Goal: Task Accomplishment & Management: Manage account settings

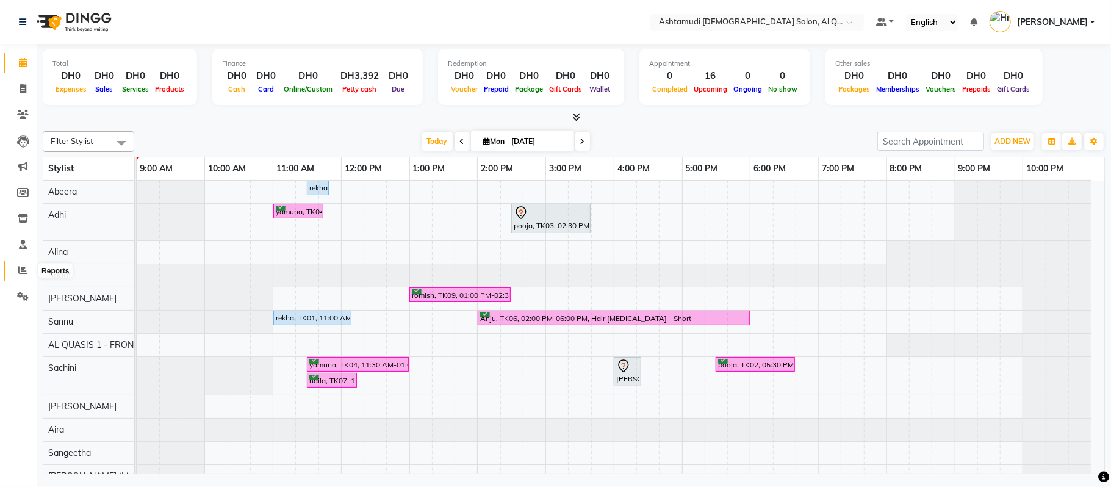
click at [23, 275] on icon at bounding box center [22, 269] width 9 height 9
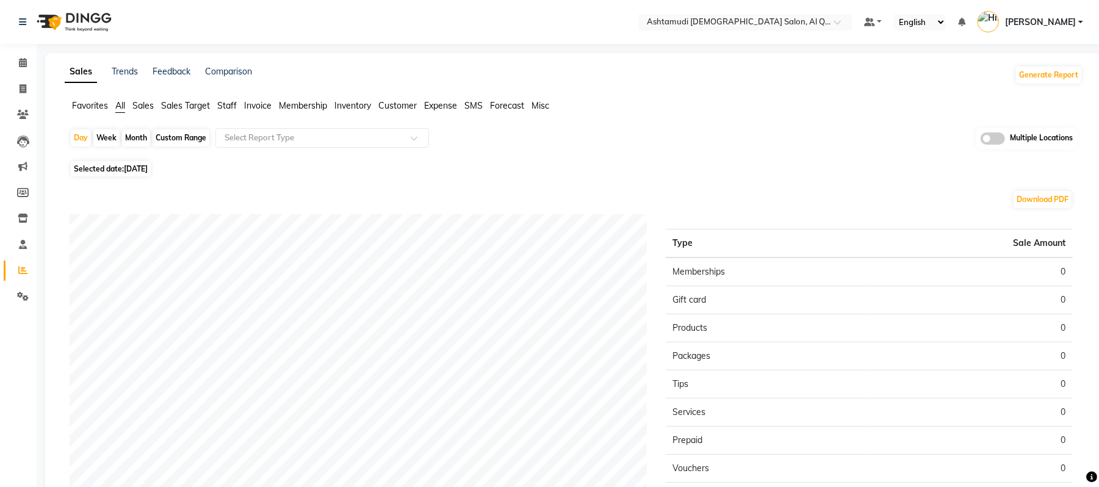
click at [146, 165] on span "[DATE]" at bounding box center [136, 168] width 24 height 9
select select "9"
select select "2025"
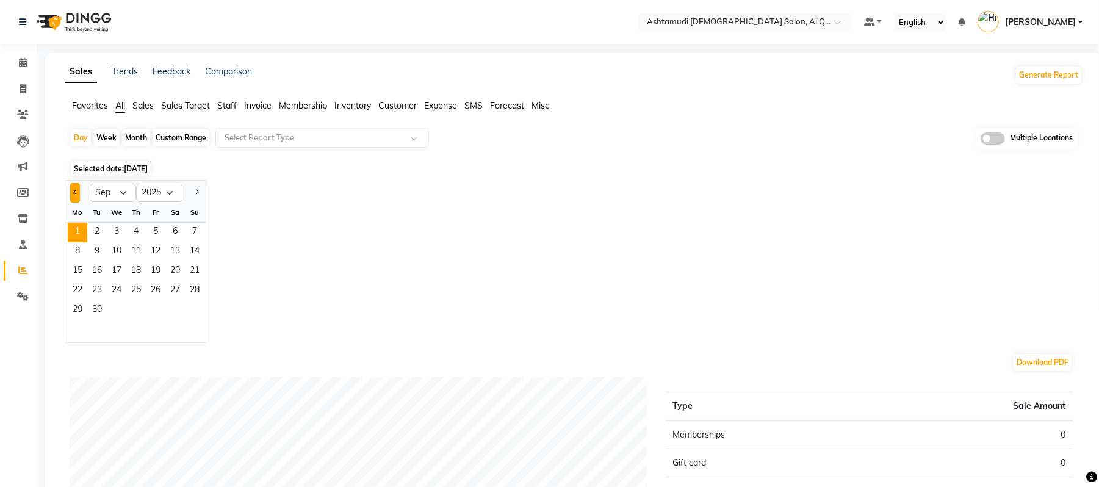
click at [78, 191] on button "Previous month" at bounding box center [75, 193] width 10 height 20
select select "8"
click at [195, 310] on span "31" at bounding box center [195, 311] width 20 height 20
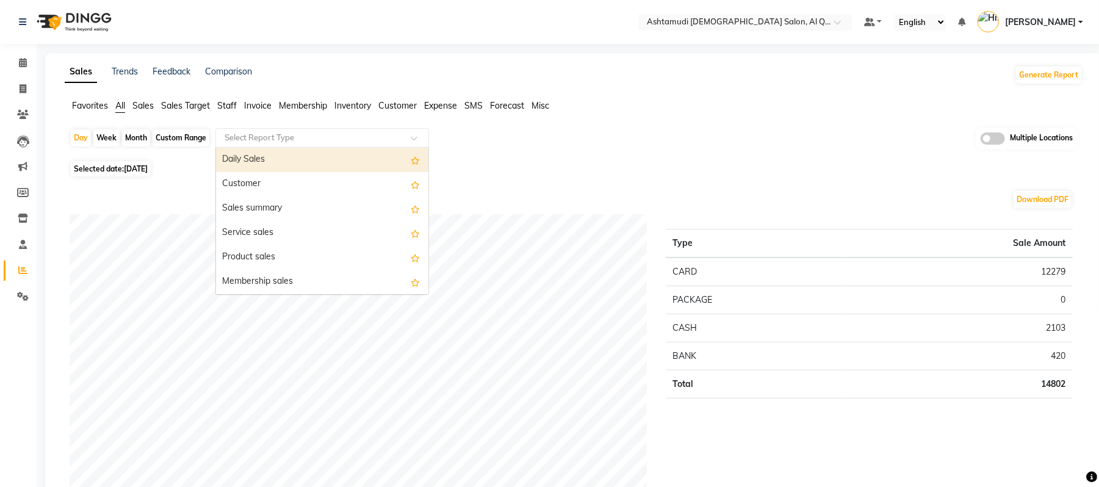
click at [321, 140] on input "text" at bounding box center [310, 138] width 176 height 12
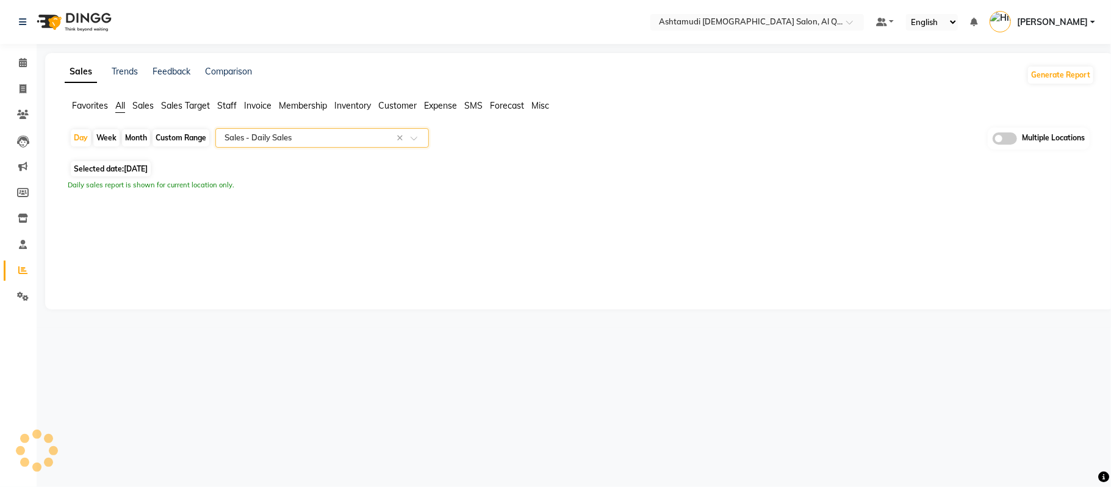
select select "full_report"
select select "csv"
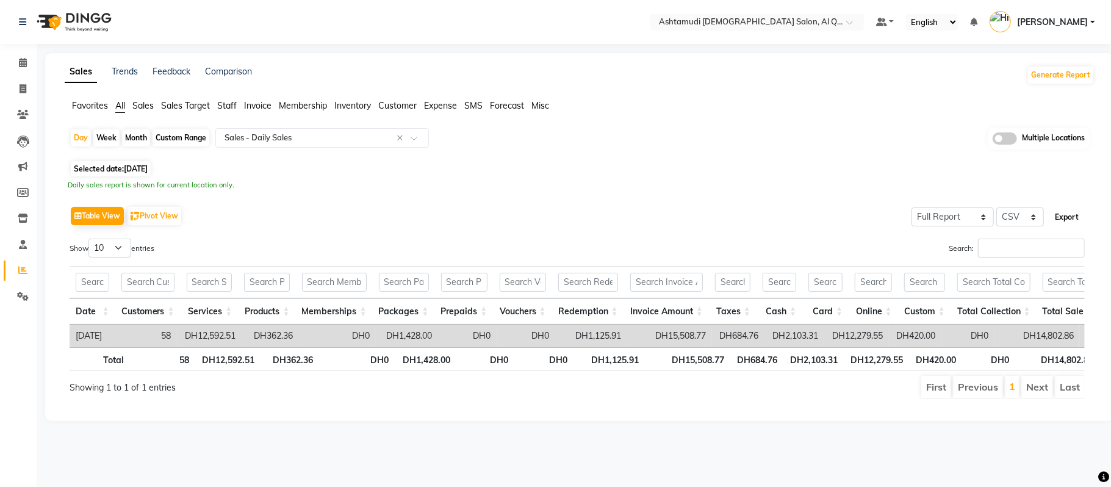
click at [1065, 218] on button "Export" at bounding box center [1067, 217] width 34 height 21
click at [361, 140] on input "text" at bounding box center [310, 138] width 176 height 12
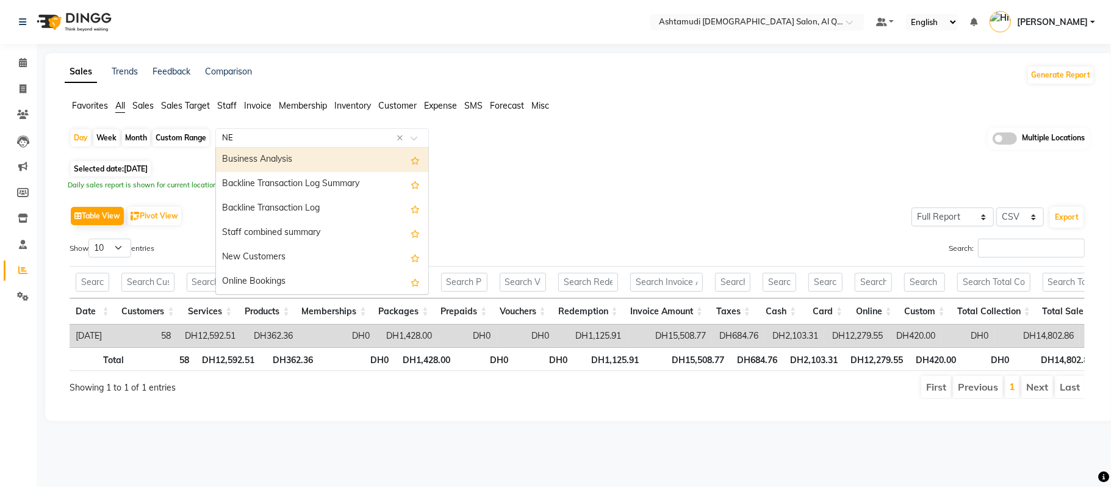
type input "NEW"
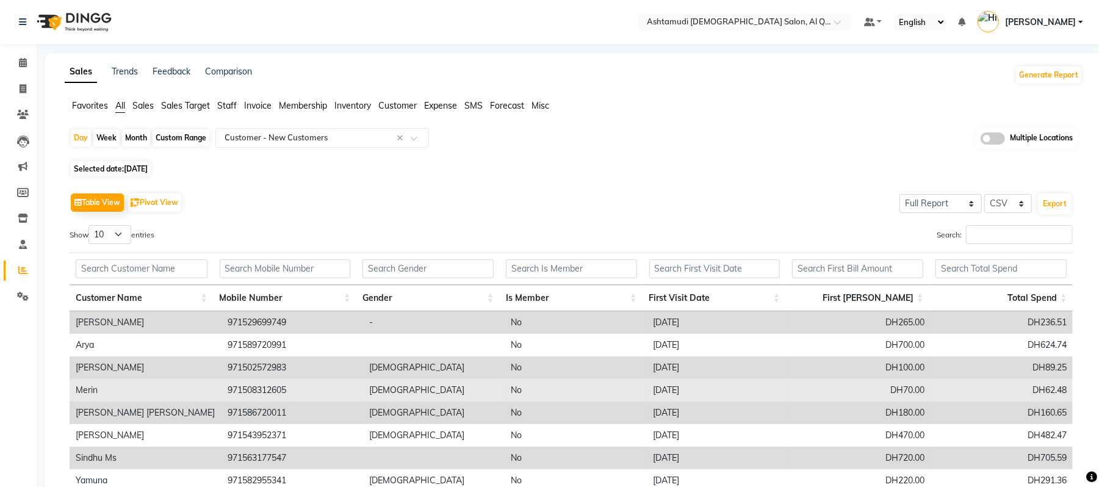
click at [495, 382] on td "[DEMOGRAPHIC_DATA]" at bounding box center [434, 390] width 142 height 23
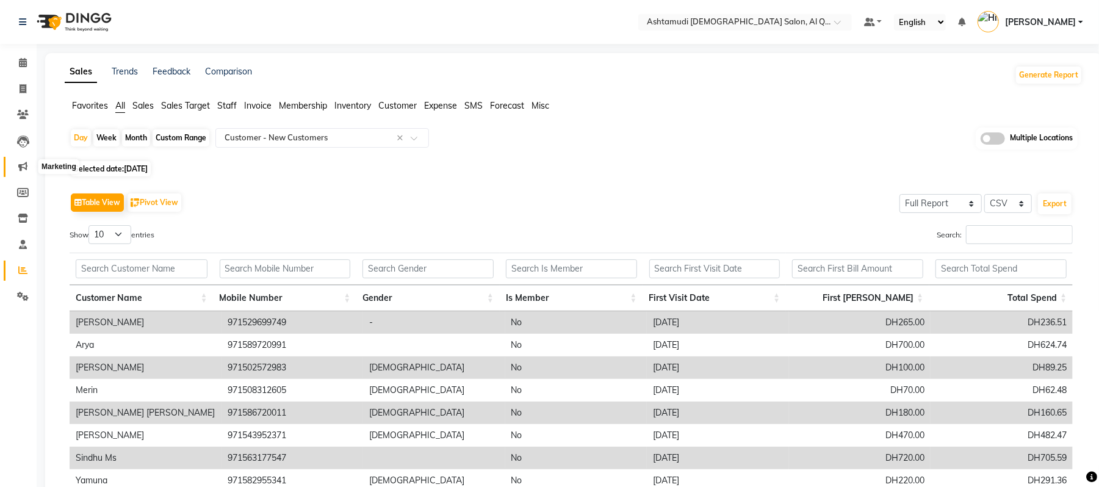
click at [16, 170] on span at bounding box center [22, 167] width 21 height 14
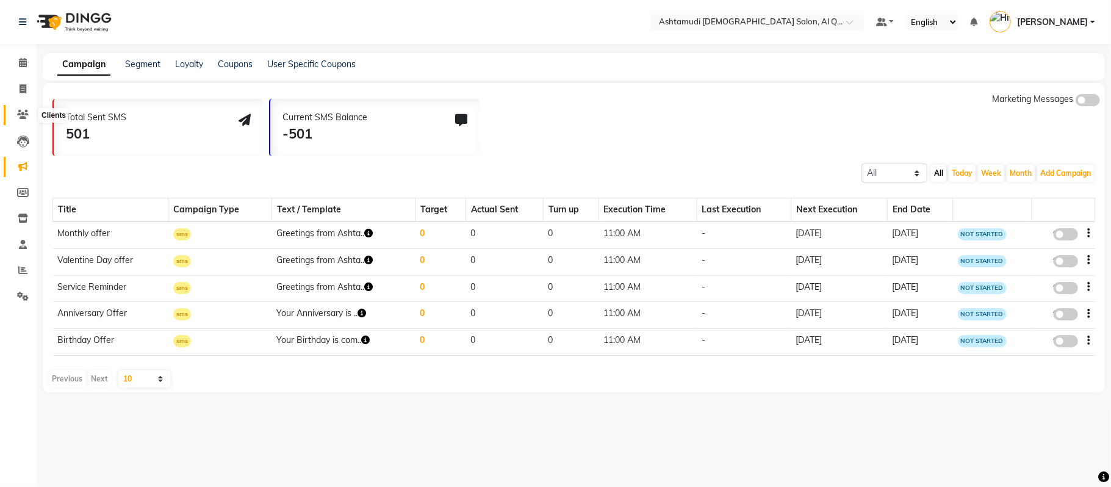
click at [15, 111] on span at bounding box center [22, 115] width 21 height 14
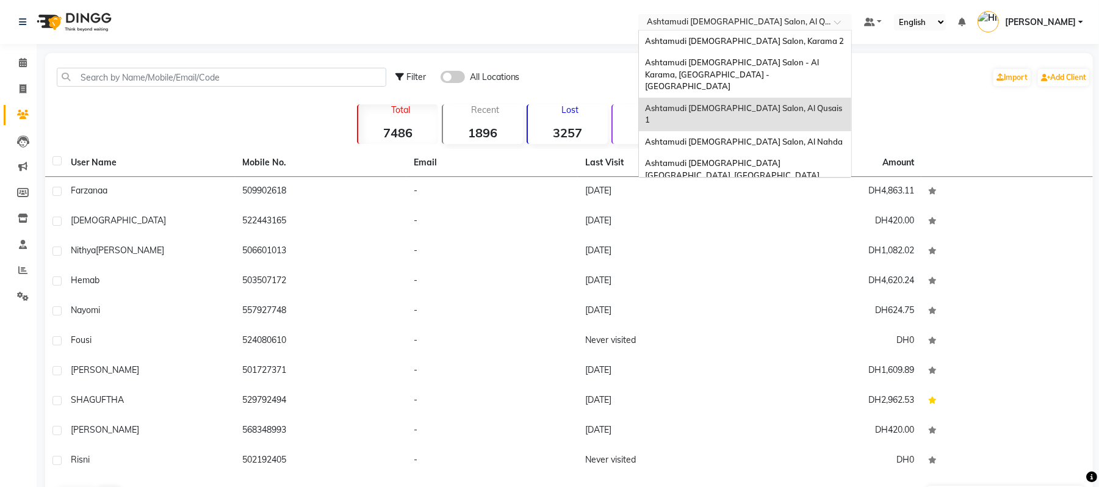
click at [670, 27] on input "text" at bounding box center [732, 23] width 177 height 12
click at [704, 57] on span "Ashtamudi [DEMOGRAPHIC_DATA] Salon - Al Karama, [GEOGRAPHIC_DATA] -[GEOGRAPHIC_…" at bounding box center [733, 74] width 176 height 34
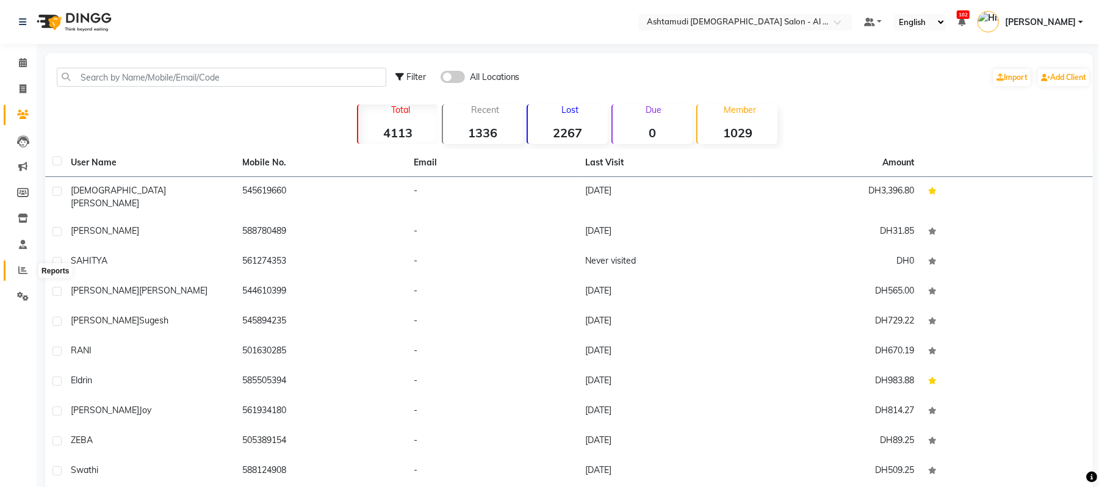
click at [24, 268] on icon at bounding box center [22, 269] width 9 height 9
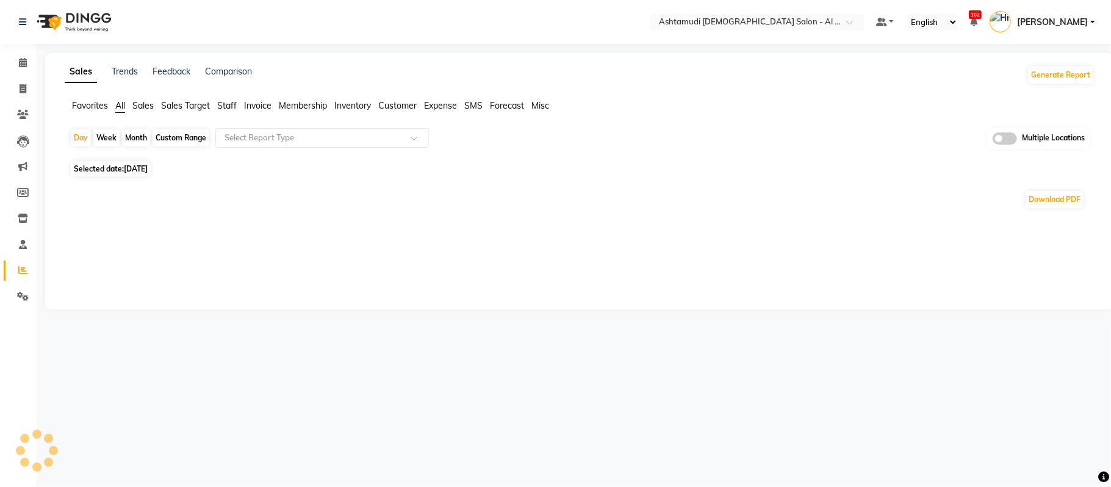
click at [144, 167] on span "[DATE]" at bounding box center [136, 168] width 24 height 9
select select "9"
select select "2025"
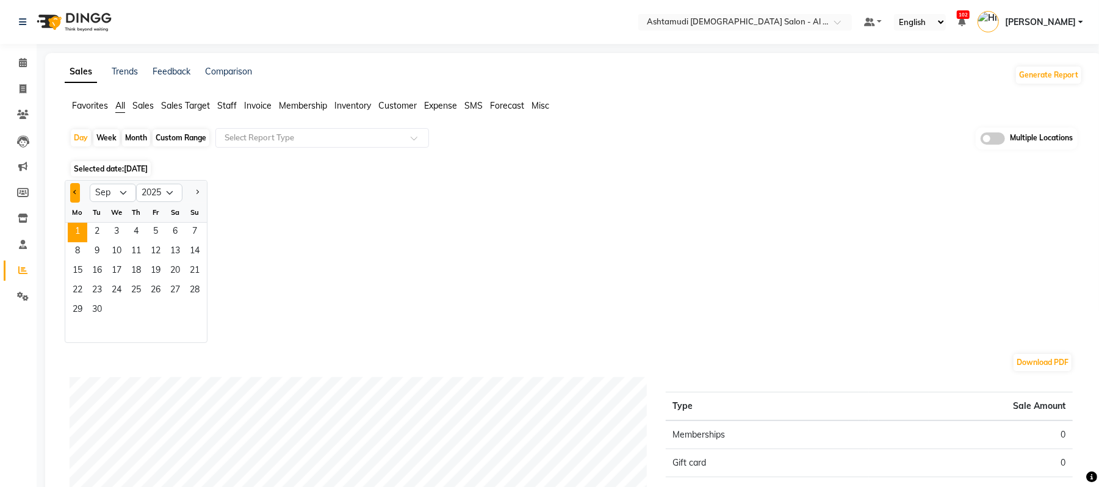
click at [78, 191] on button "Previous month" at bounding box center [75, 193] width 10 height 20
select select "8"
click at [189, 311] on span "31" at bounding box center [195, 311] width 20 height 20
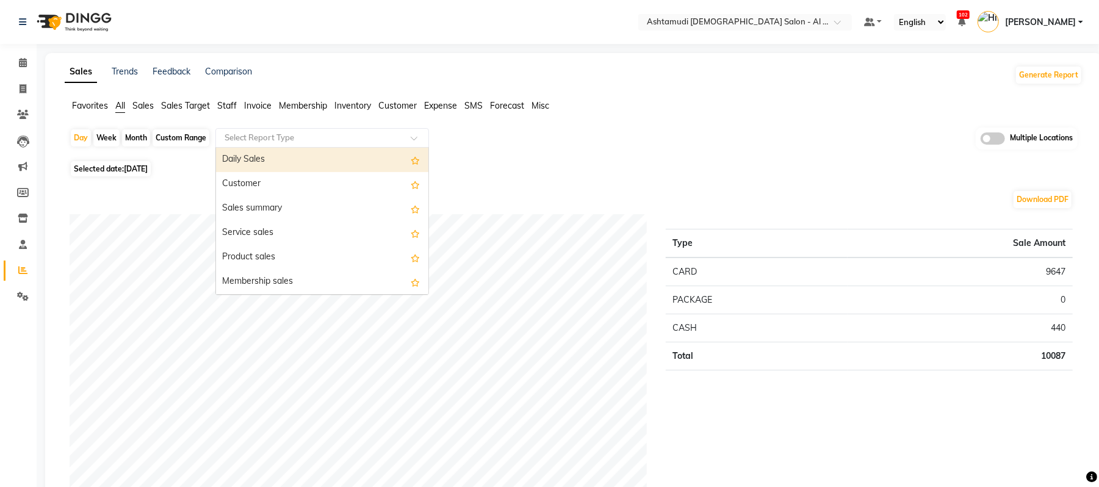
click at [357, 140] on input "text" at bounding box center [310, 138] width 176 height 12
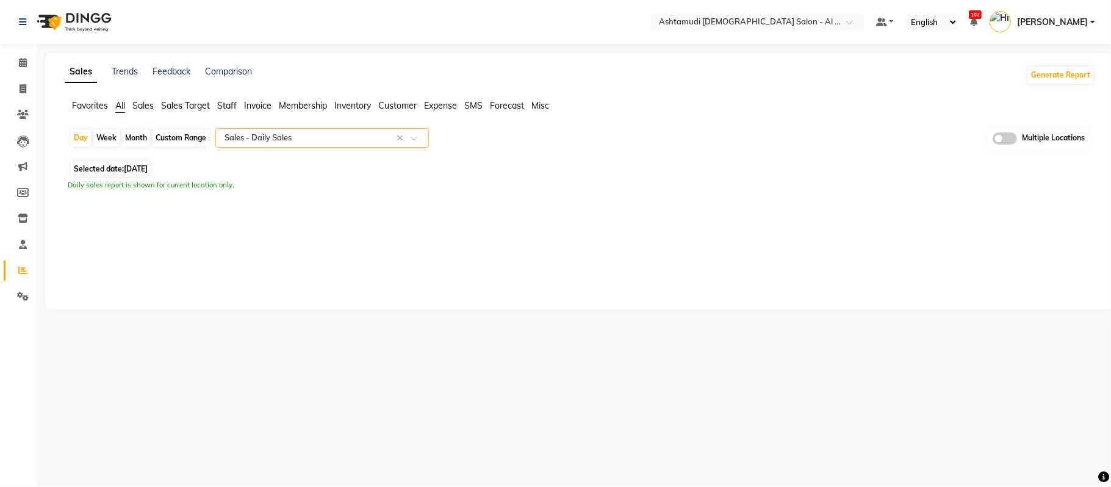
select select "full_report"
select select "csv"
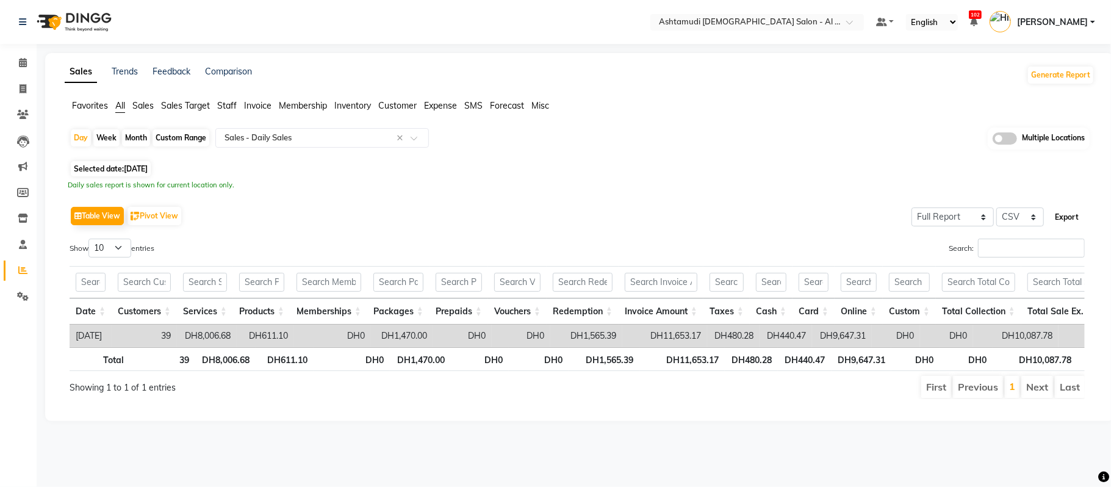
click at [1058, 227] on button "Export" at bounding box center [1067, 217] width 34 height 21
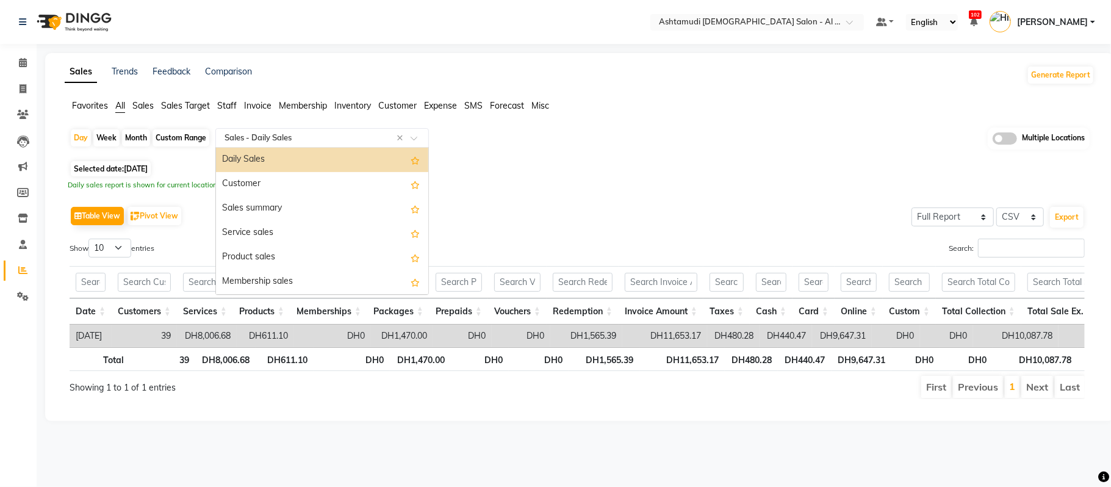
click at [336, 140] on input "text" at bounding box center [310, 138] width 176 height 12
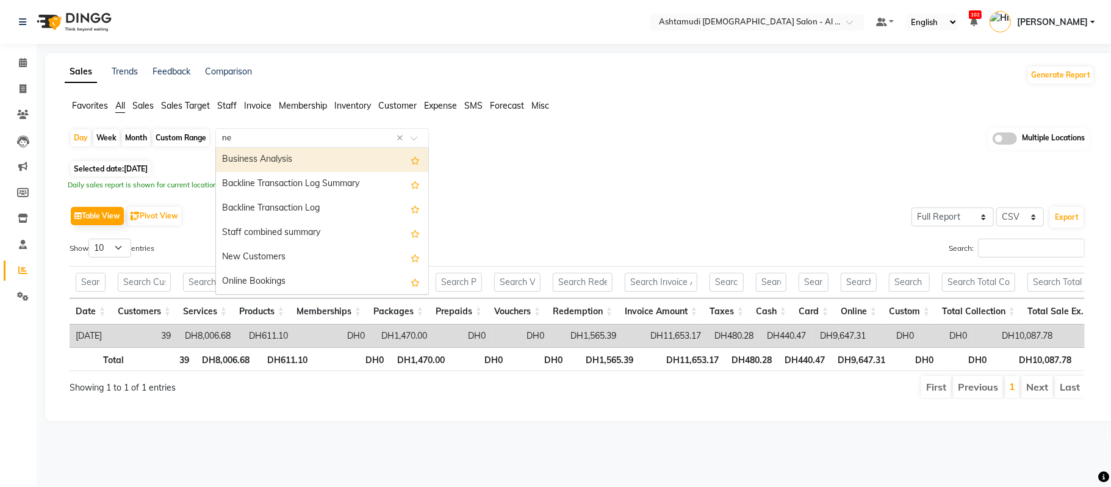
type input "new"
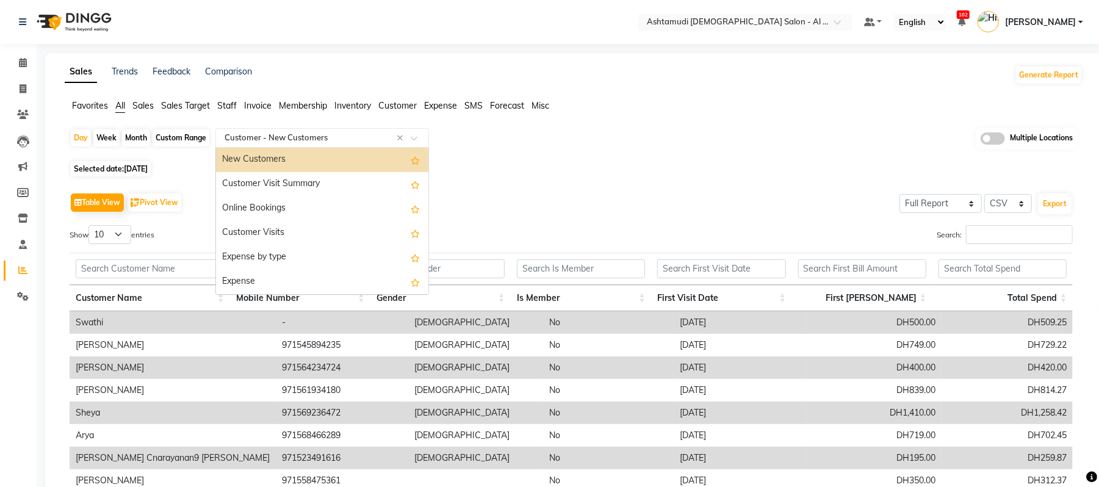
scroll to position [2343, 0]
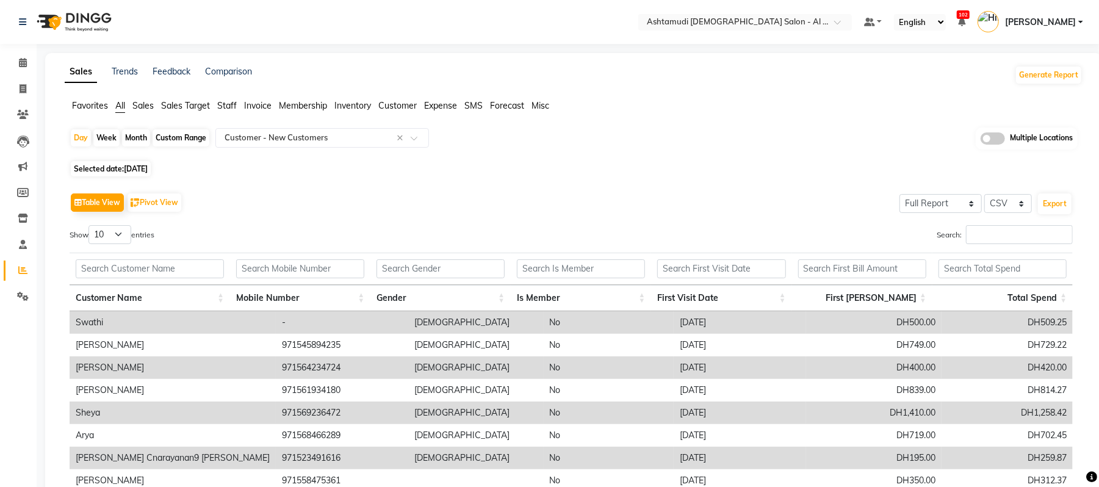
click at [482, 369] on td "[DEMOGRAPHIC_DATA]" at bounding box center [475, 367] width 135 height 23
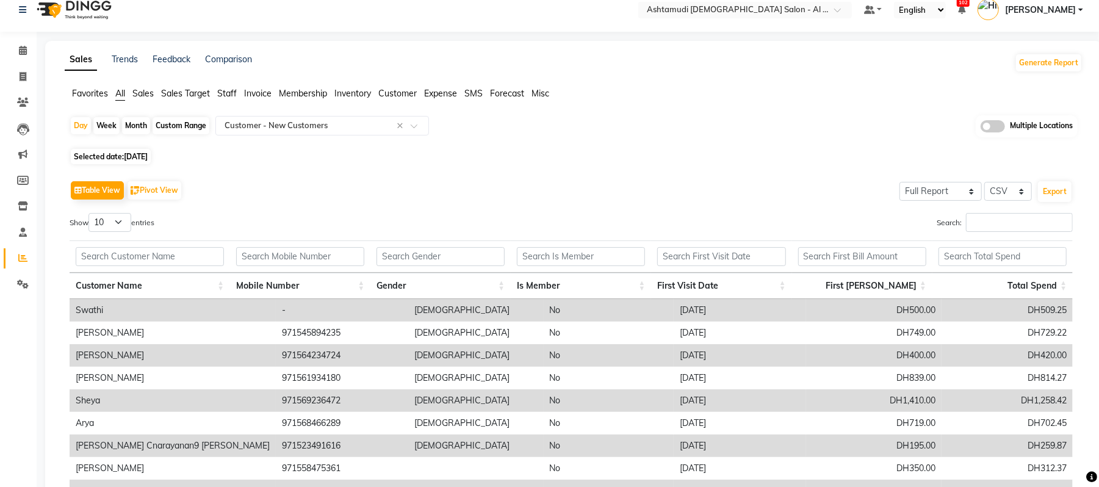
scroll to position [0, 0]
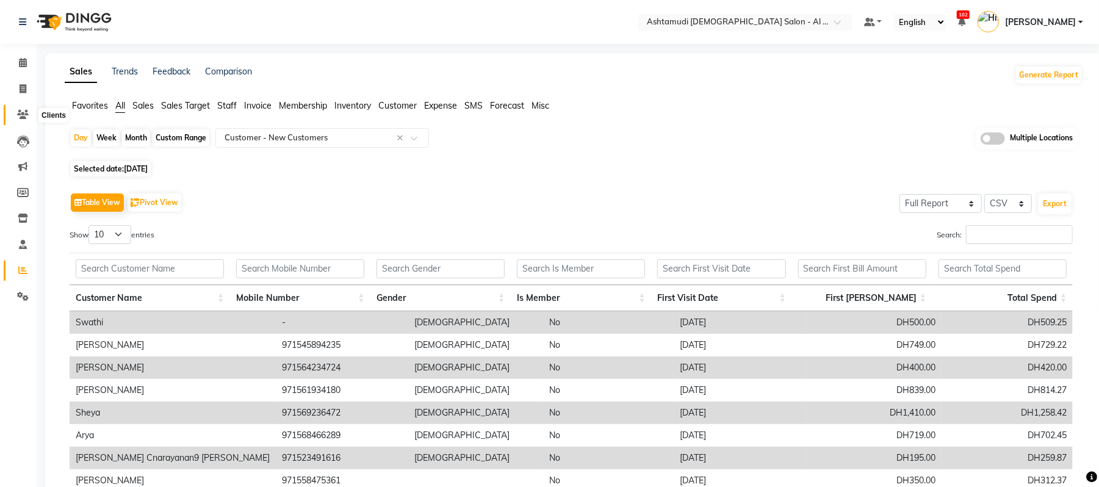
click at [18, 118] on icon at bounding box center [23, 114] width 12 height 9
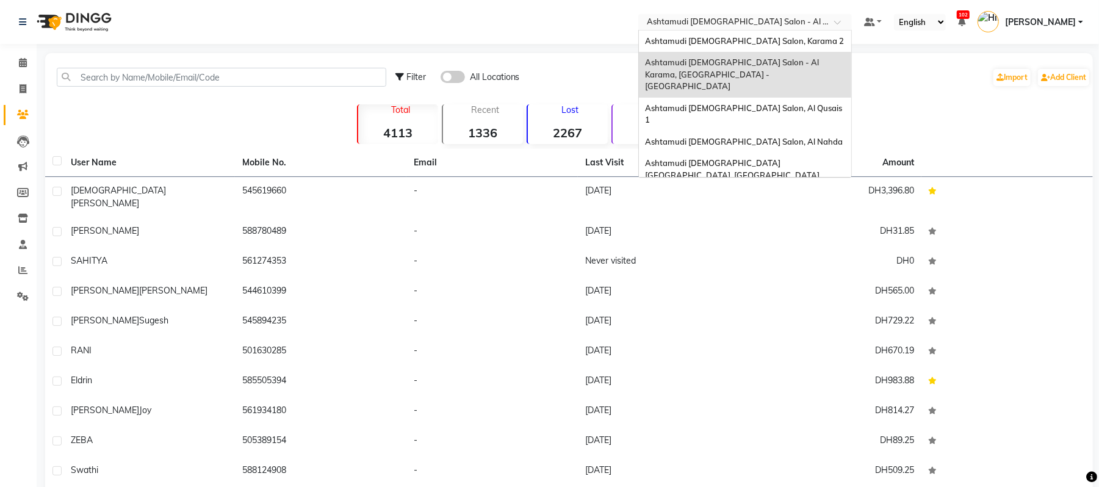
click at [705, 21] on input "text" at bounding box center [732, 23] width 177 height 12
click at [710, 137] on span "Ashtamudi [DEMOGRAPHIC_DATA] Salon, Al Nahda" at bounding box center [744, 142] width 198 height 10
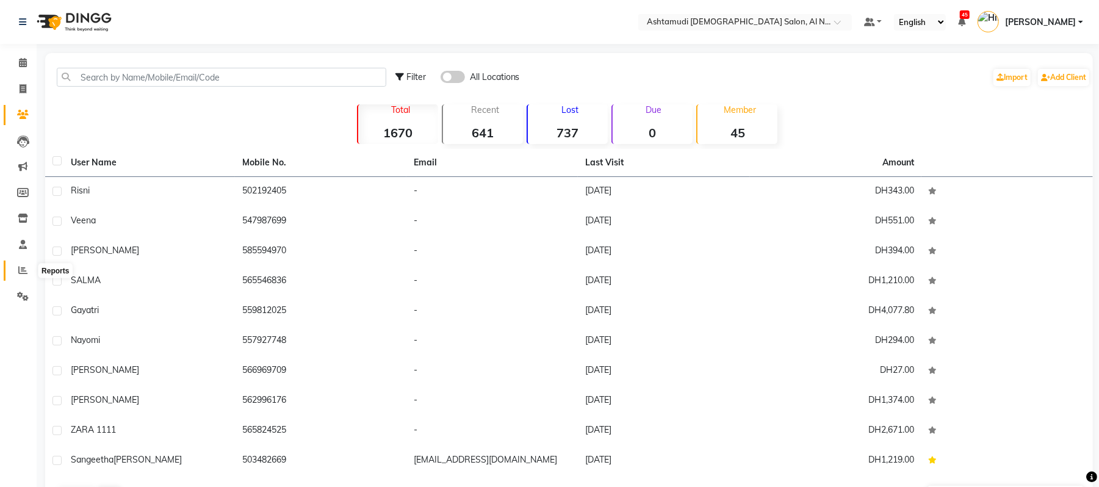
click at [18, 274] on icon at bounding box center [22, 269] width 9 height 9
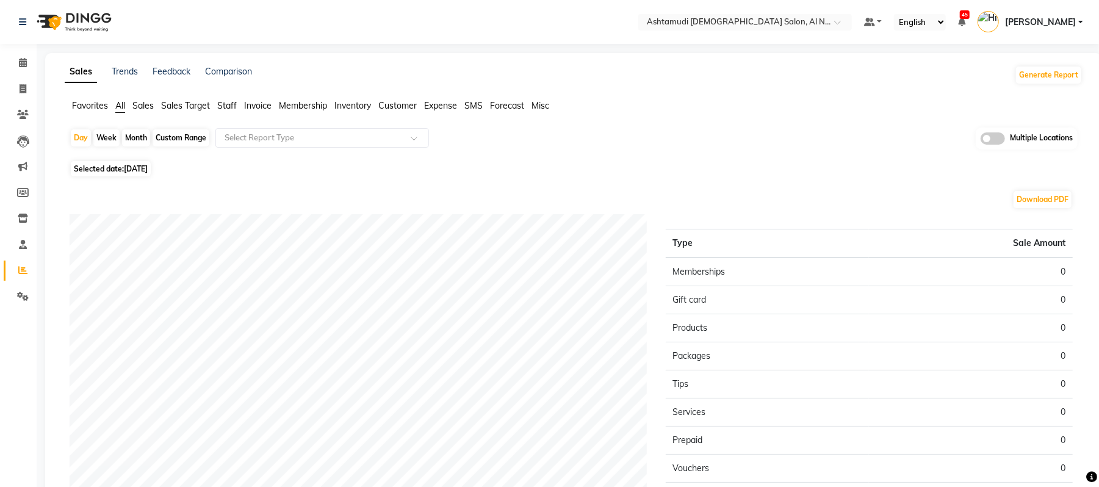
click at [137, 169] on span "[DATE]" at bounding box center [136, 168] width 24 height 9
select select "9"
select select "2025"
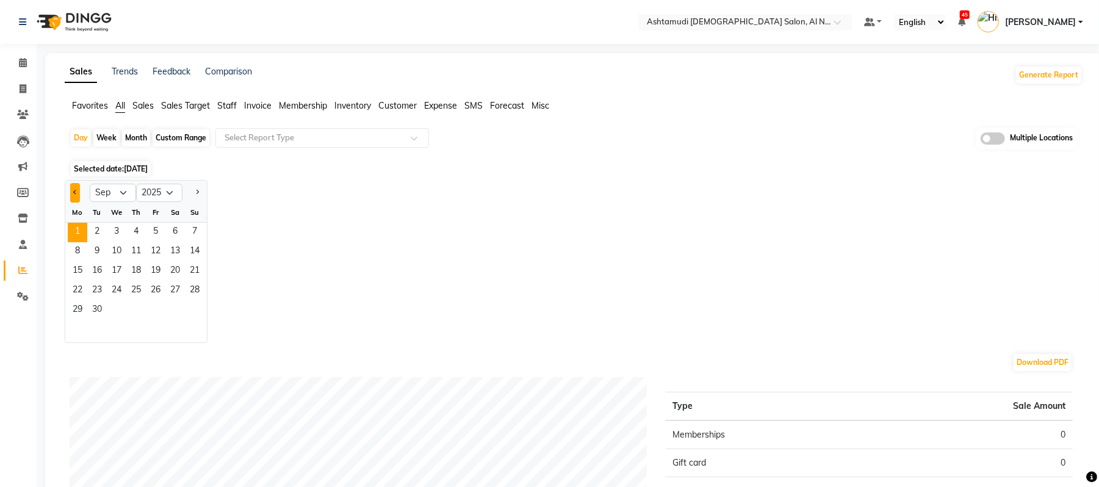
click at [79, 193] on button "Previous month" at bounding box center [75, 193] width 10 height 20
select select "8"
click at [188, 308] on span "31" at bounding box center [195, 311] width 20 height 20
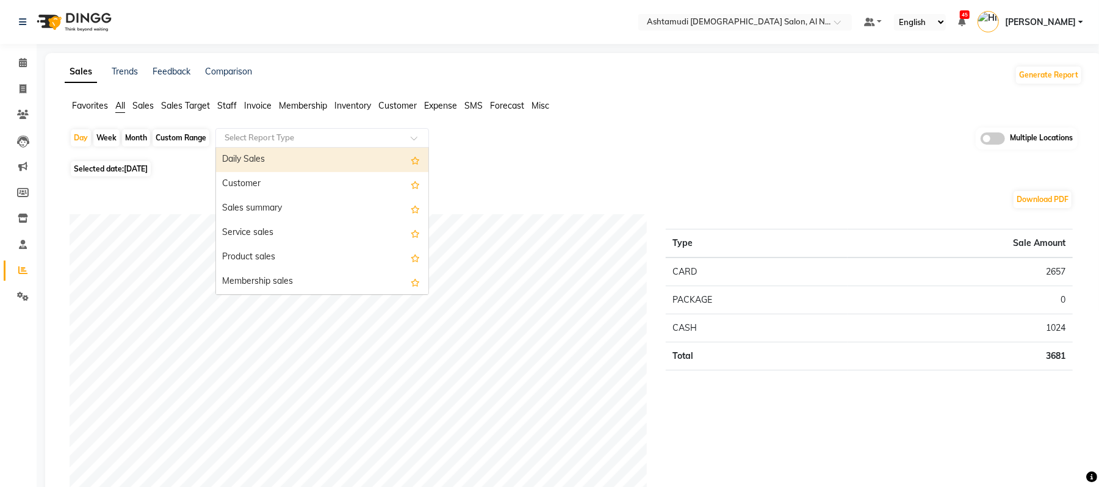
click at [328, 137] on input "text" at bounding box center [310, 138] width 176 height 12
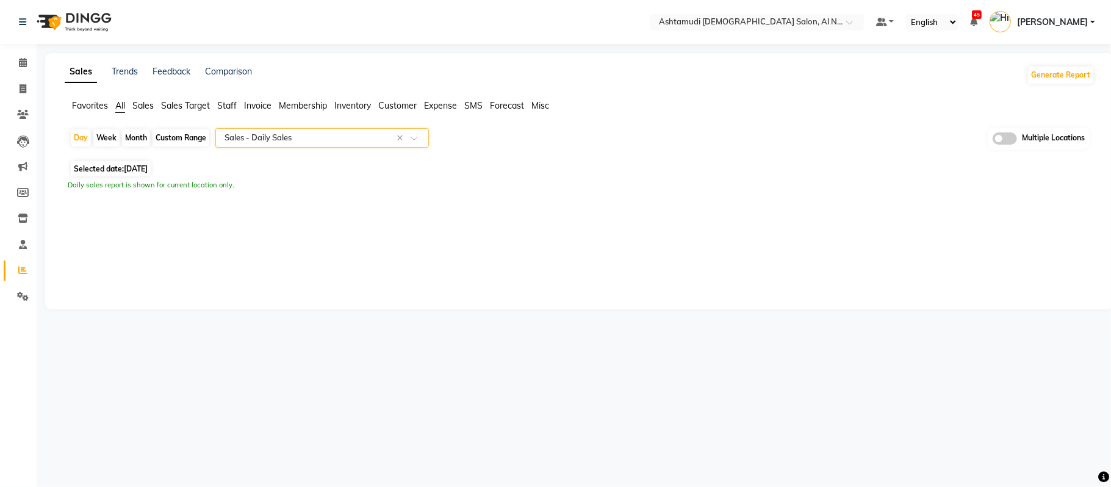
select select "full_report"
select select "csv"
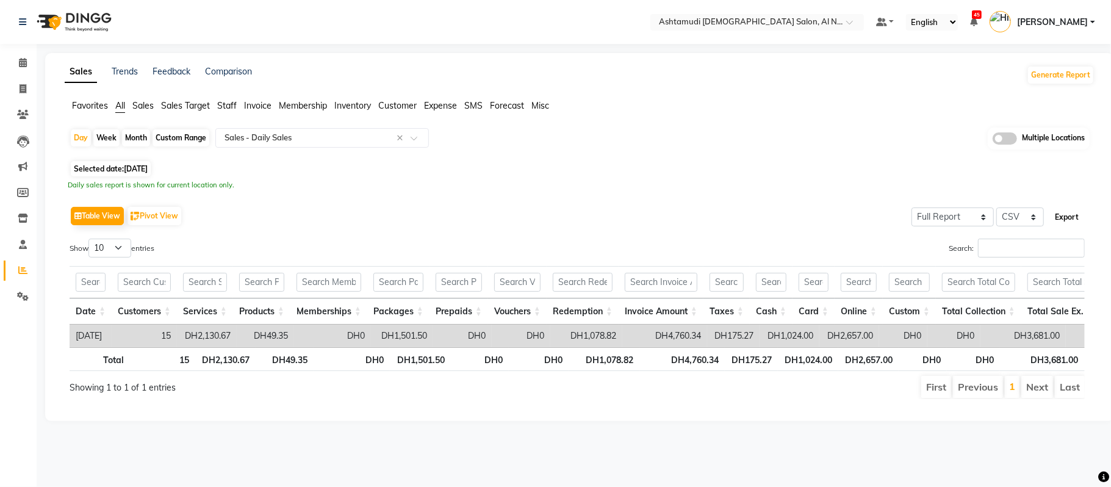
click at [1061, 218] on button "Export" at bounding box center [1067, 217] width 34 height 21
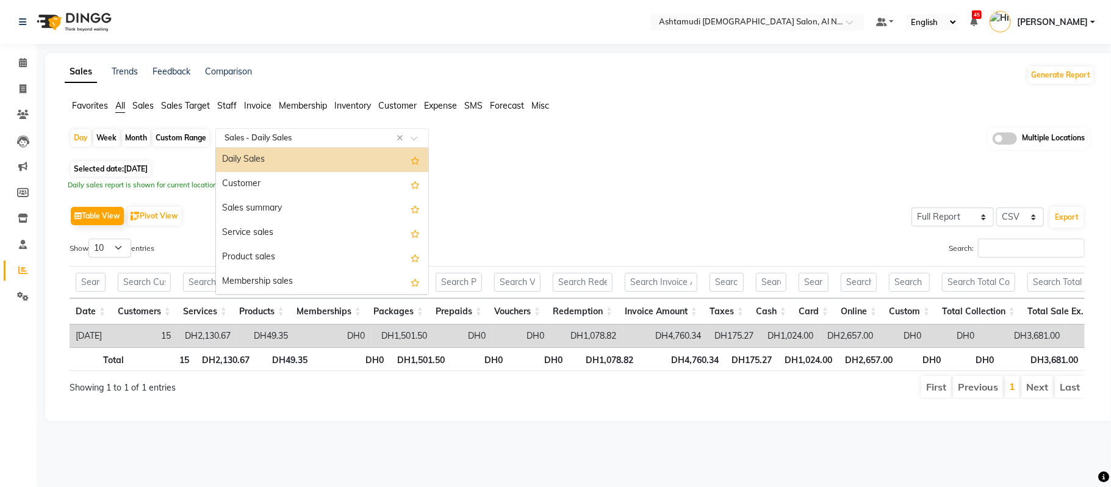
click at [331, 140] on input "text" at bounding box center [310, 138] width 176 height 12
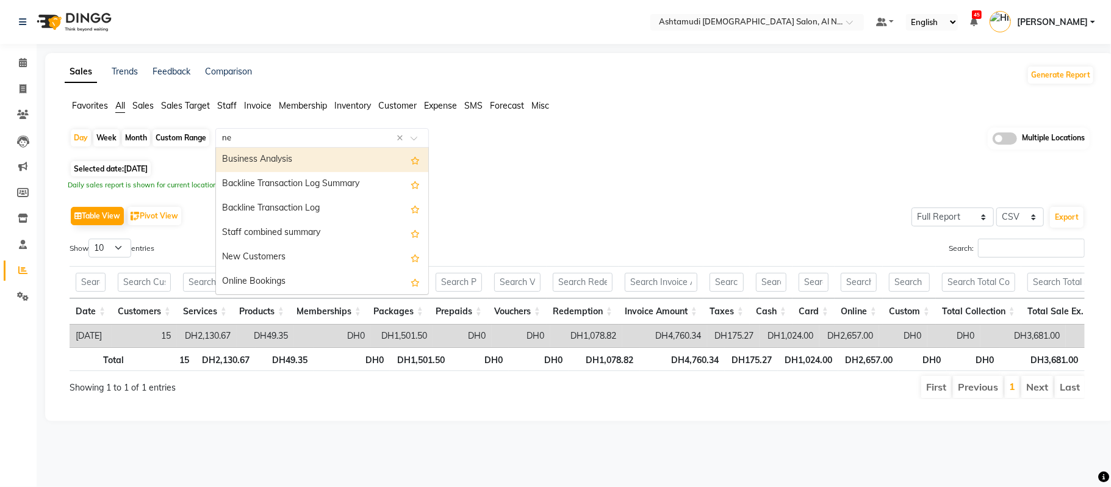
type input "new"
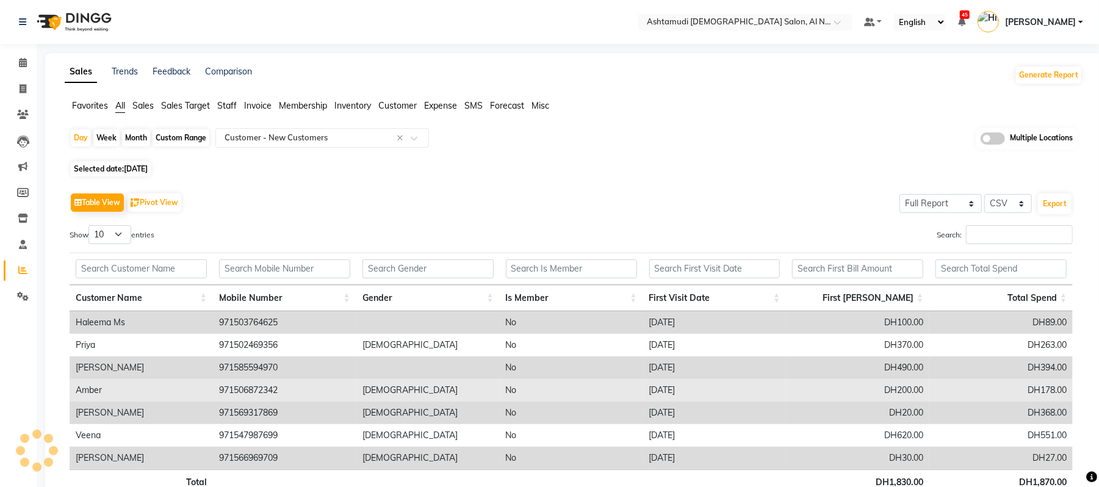
click at [459, 395] on td "[DEMOGRAPHIC_DATA]" at bounding box center [427, 390] width 143 height 23
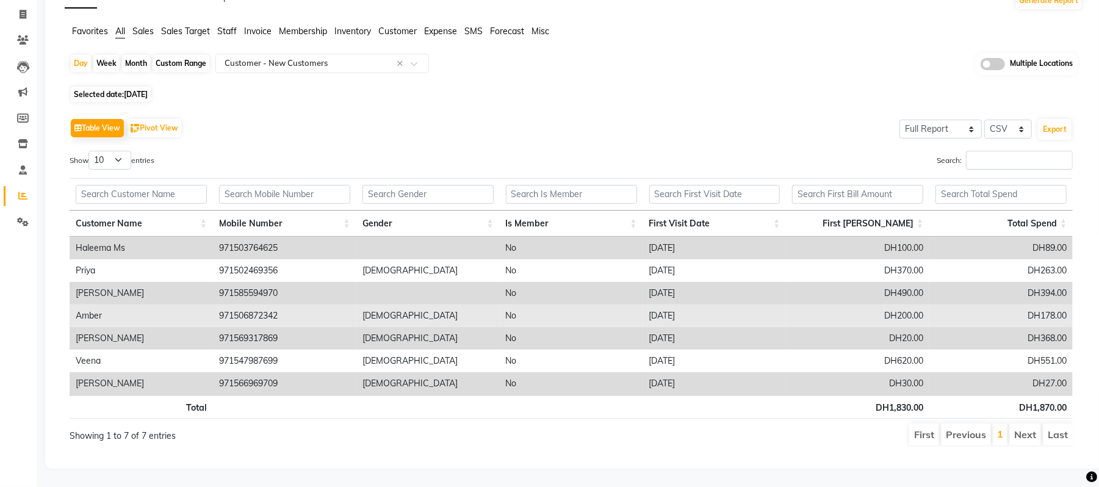
scroll to position [88, 0]
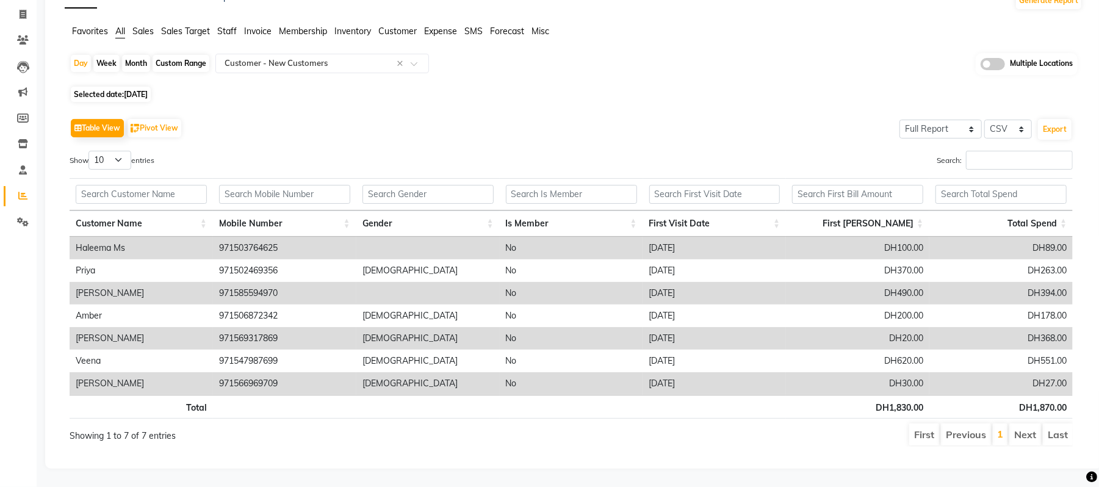
click at [803, 71] on div "Day Week Month Custom Range Select Report Type × Customer - New Customers × Mul…" at bounding box center [574, 254] width 1018 height 403
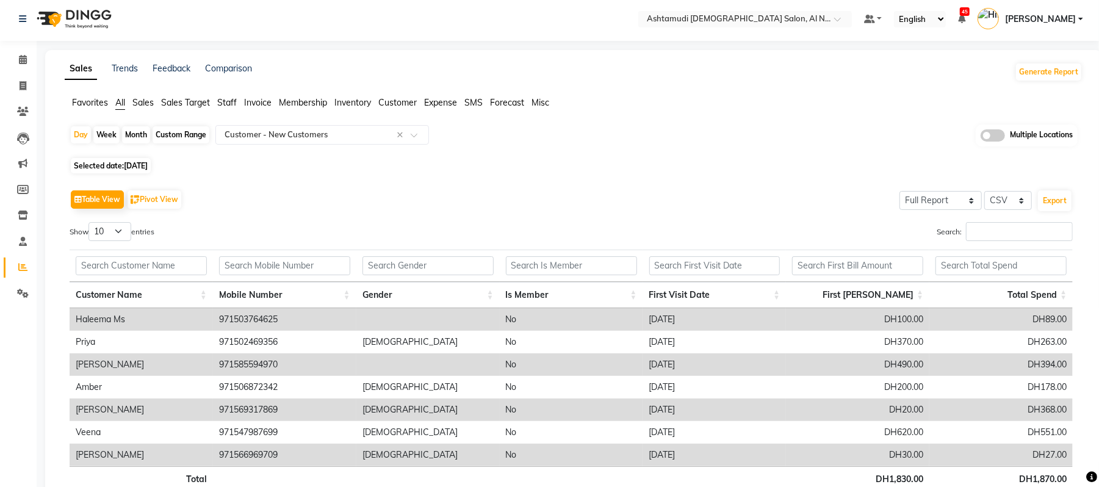
scroll to position [0, 0]
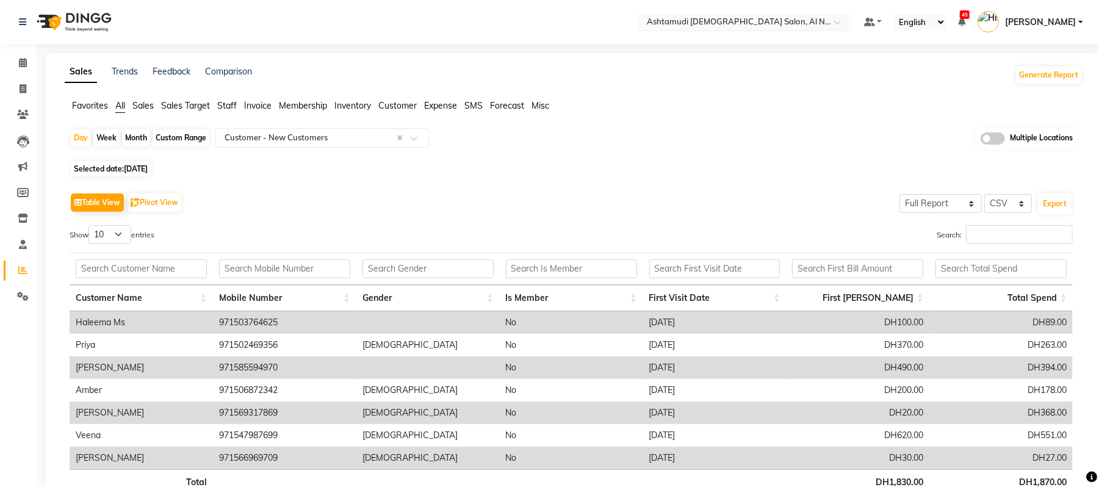
click at [716, 27] on input "text" at bounding box center [732, 23] width 177 height 12
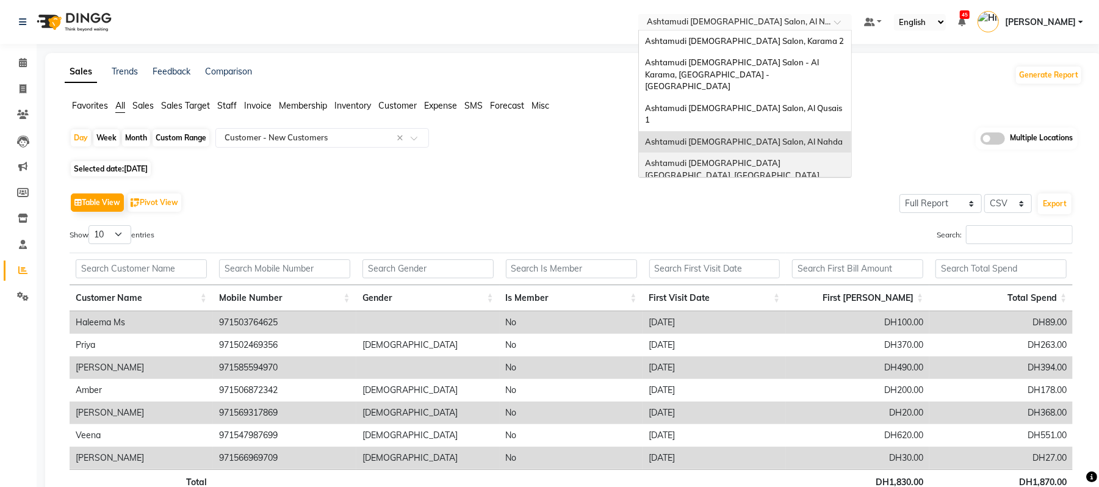
click at [716, 158] on span "Ashtamudi [DEMOGRAPHIC_DATA] [GEOGRAPHIC_DATA], [GEOGRAPHIC_DATA]" at bounding box center [732, 169] width 174 height 22
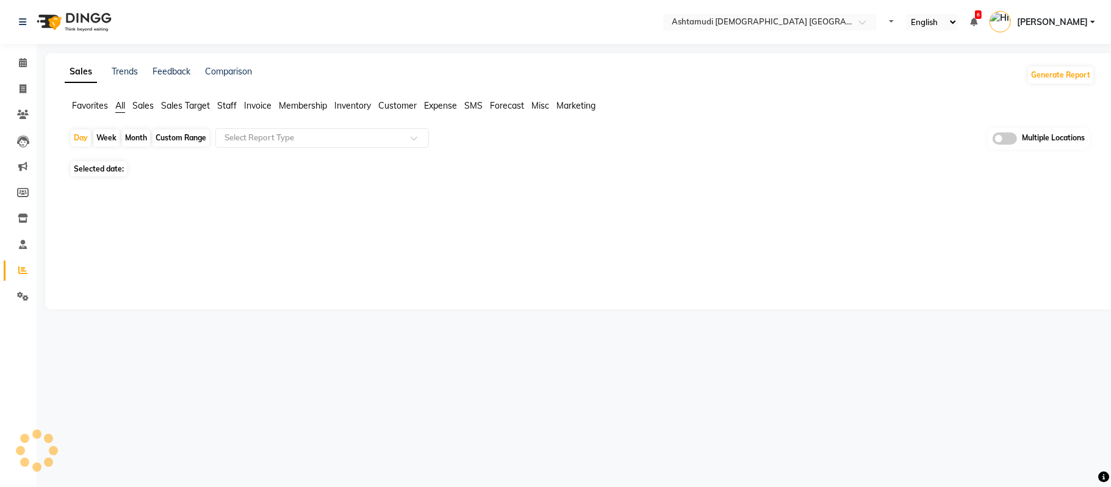
select select "en"
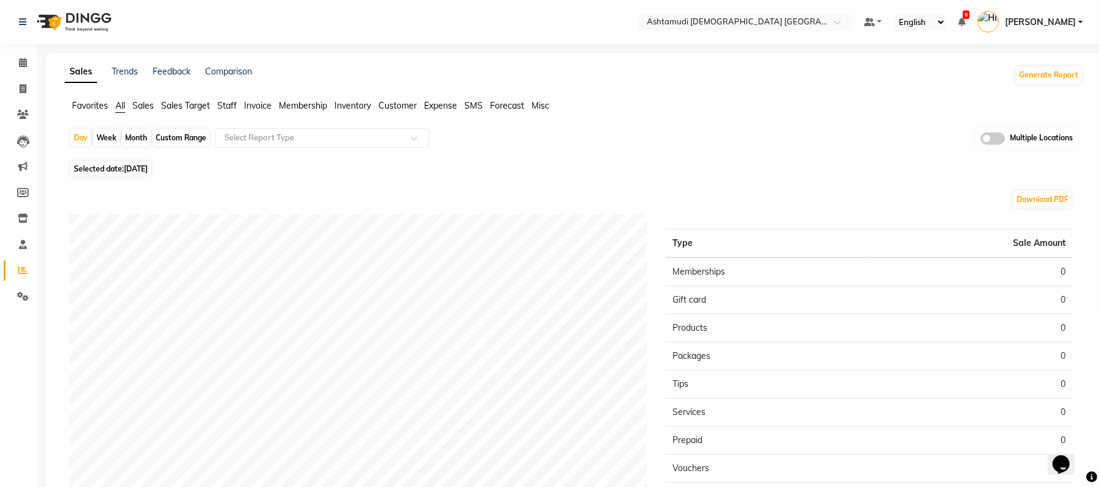
click at [148, 167] on span "[DATE]" at bounding box center [136, 168] width 24 height 9
select select "9"
select select "2025"
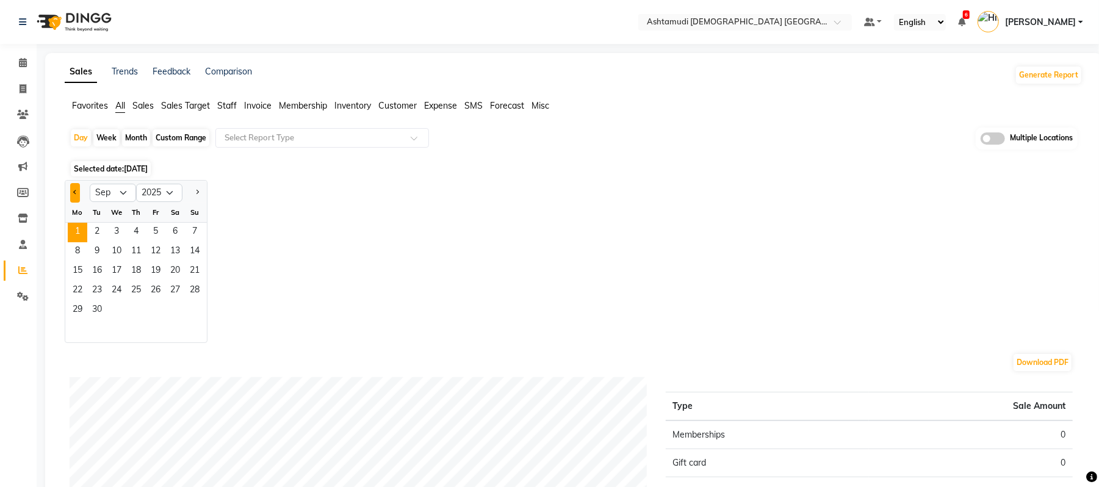
click at [74, 189] on button "Previous month" at bounding box center [75, 193] width 10 height 20
select select "8"
click at [193, 311] on span "31" at bounding box center [195, 311] width 20 height 20
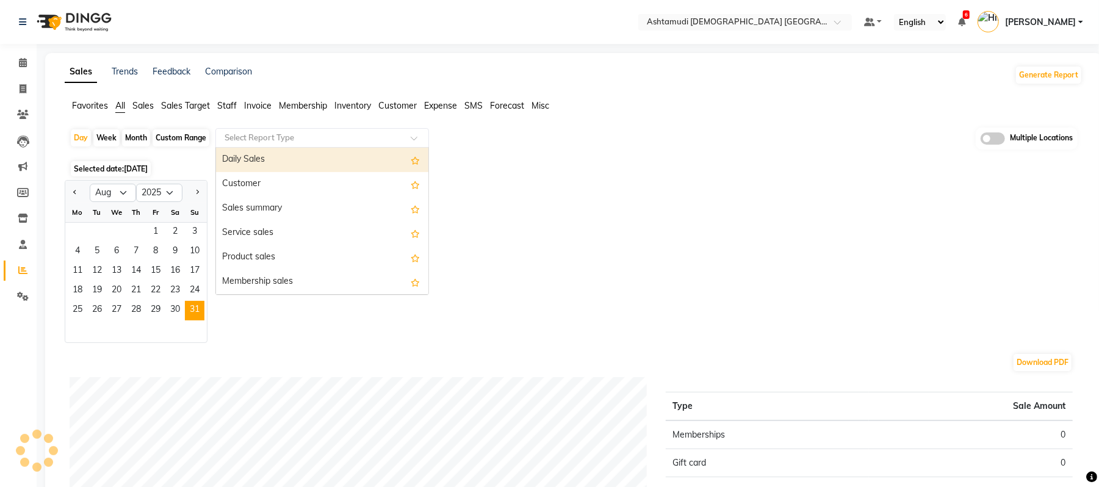
click at [376, 146] on ng-select "Select Report Type Daily Sales Customer Sales summary Service sales Product sal…" at bounding box center [322, 138] width 214 height 20
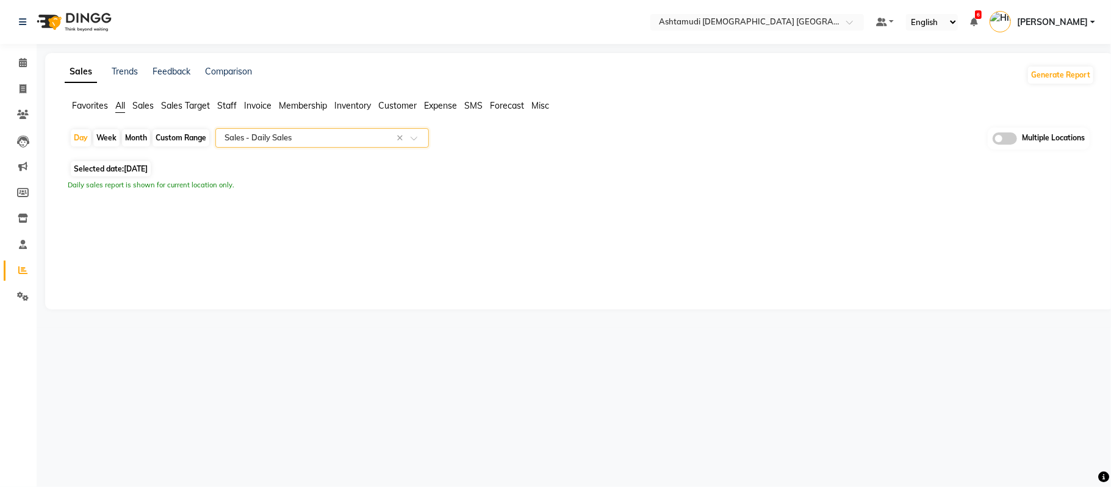
select select "full_report"
select select "csv"
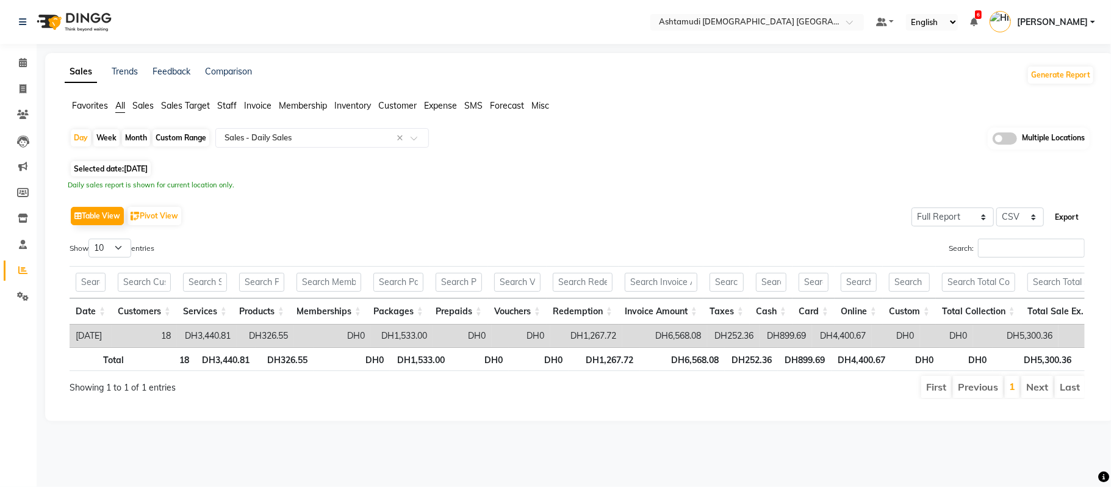
click at [1076, 215] on button "Export" at bounding box center [1067, 217] width 34 height 21
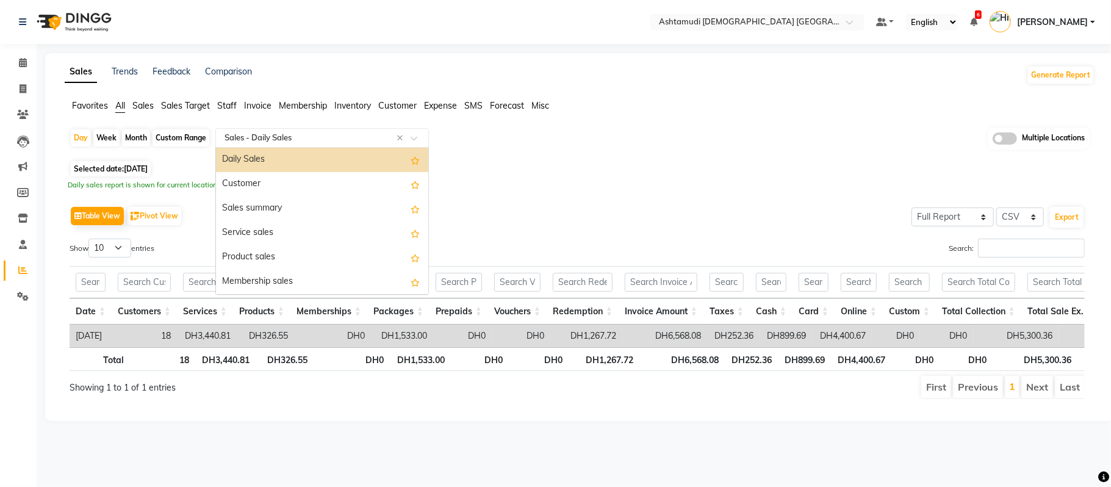
click at [291, 139] on input "text" at bounding box center [310, 138] width 176 height 12
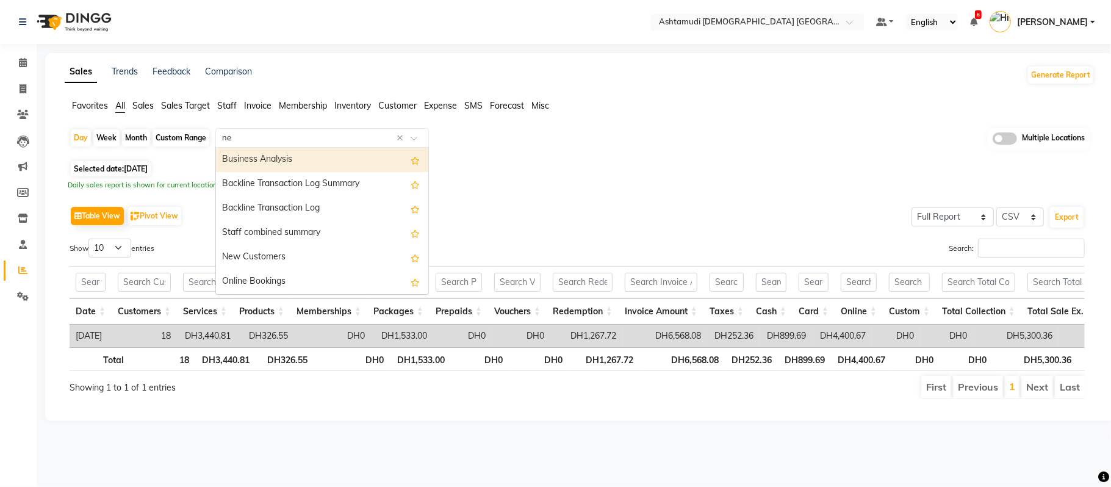
type input "new"
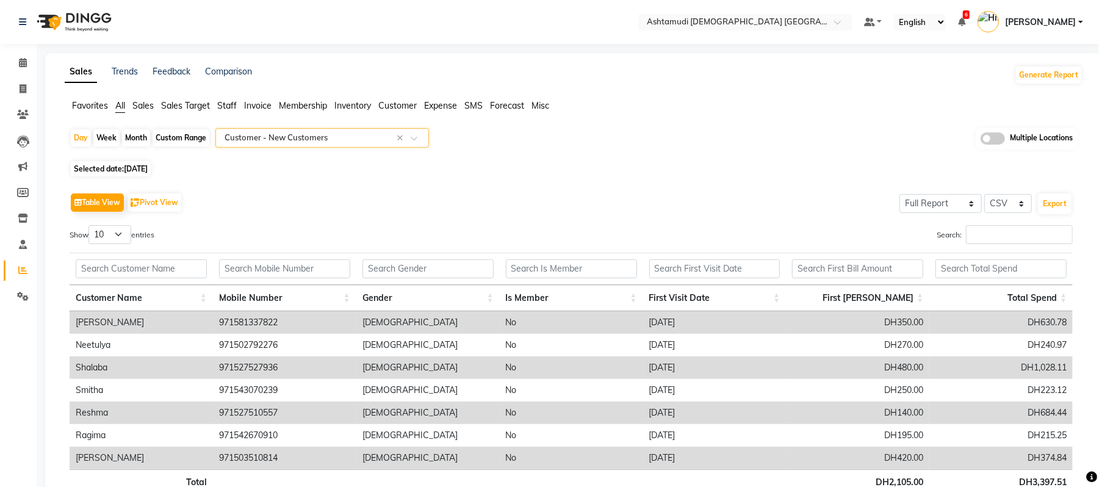
scroll to position [88, 0]
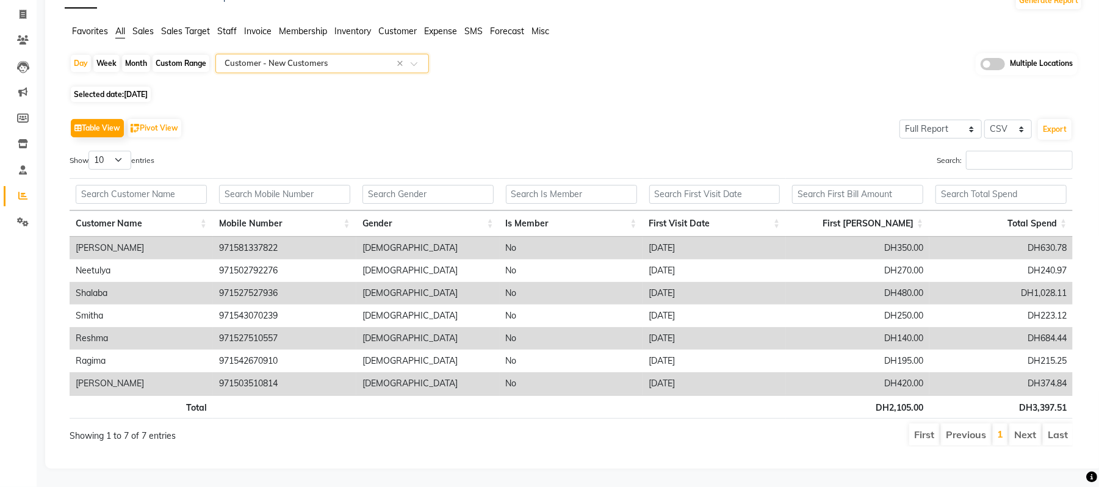
click at [351, 118] on div "Table View Pivot View Select Full Report Filtered Report Select CSV PDF Export" at bounding box center [571, 128] width 1003 height 26
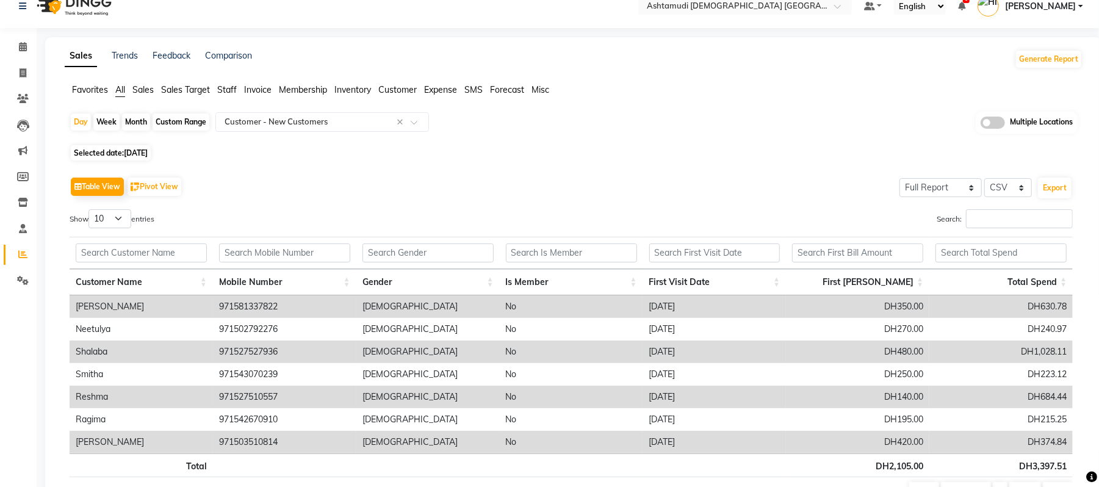
scroll to position [0, 0]
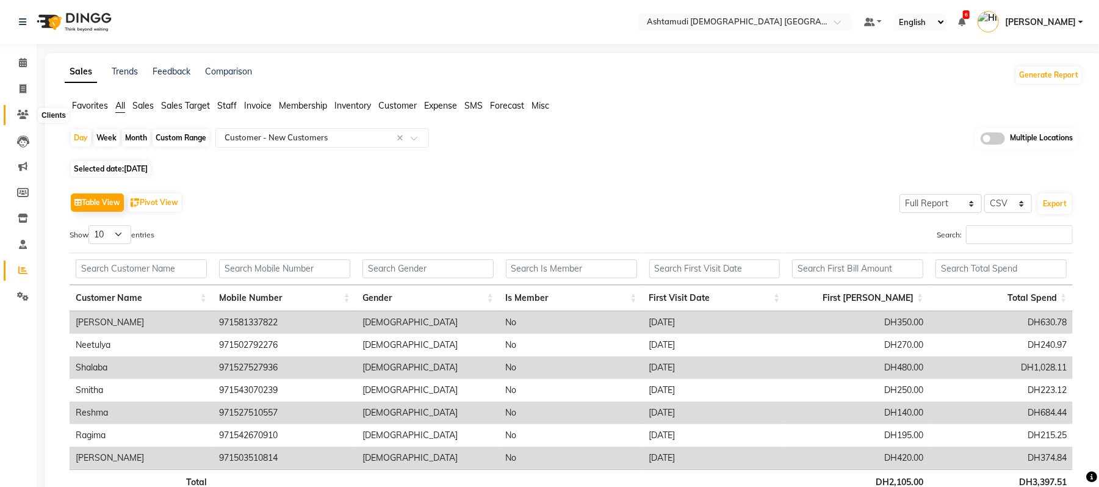
click at [17, 118] on icon at bounding box center [23, 114] width 12 height 9
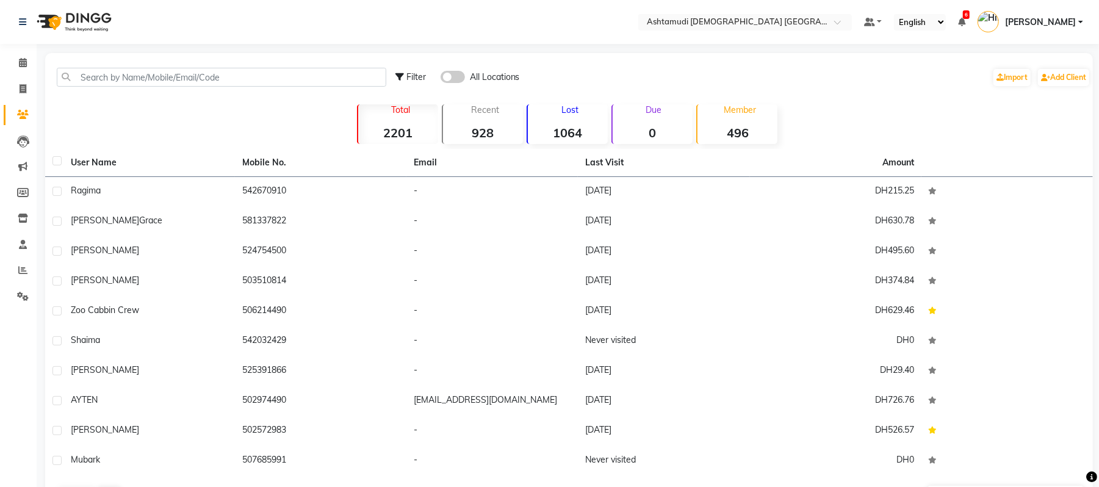
click at [755, 31] on nav "Select Location × Ashtamudi Ladies Salon Sahara Center, Dubai Default Panel My …" at bounding box center [549, 22] width 1099 height 44
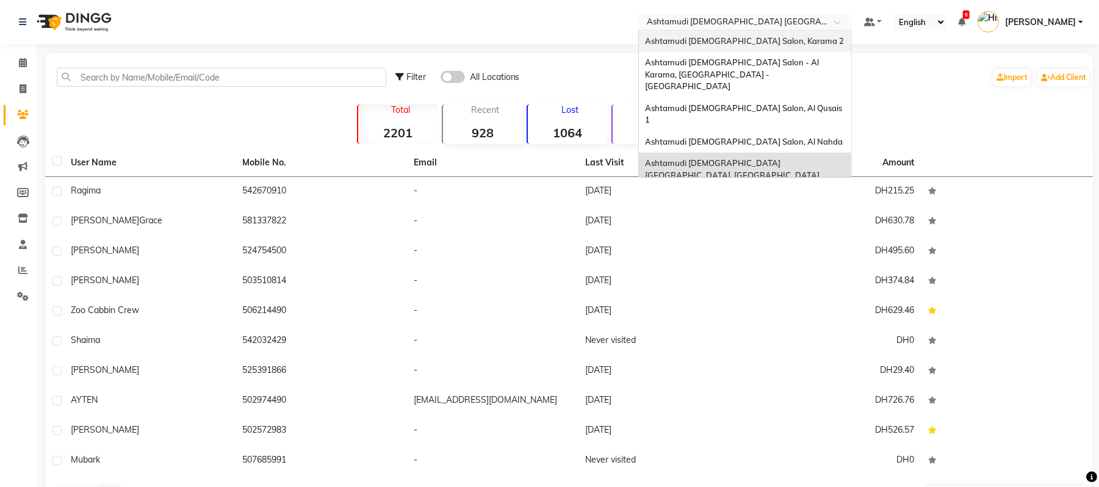
drag, startPoint x: 771, startPoint y: 21, endPoint x: 774, endPoint y: 40, distance: 19.1
click at [774, 31] on ng-select "Select Location × Ashtamudi Ladies Salon Sahara Center, Dubai Ashtamudi Ladies …" at bounding box center [745, 22] width 214 height 16
click at [774, 40] on div "Ashtamudi [DEMOGRAPHIC_DATA] Salon, Karama 2" at bounding box center [745, 42] width 212 height 22
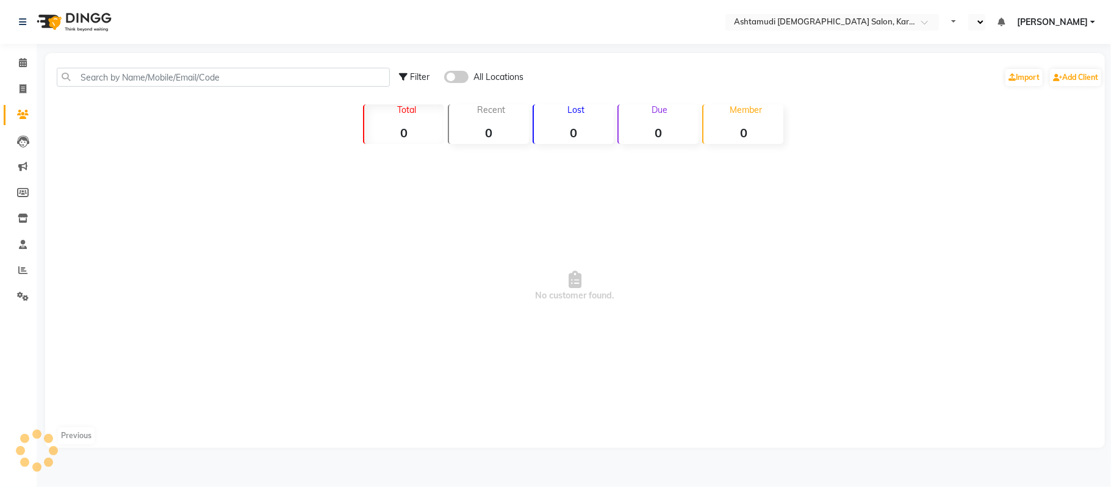
select select "en"
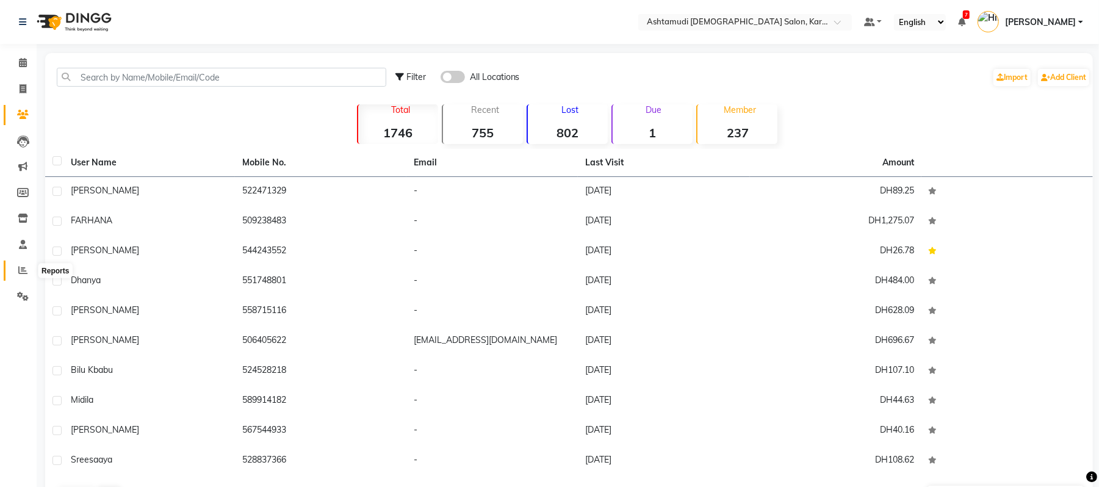
click at [24, 274] on icon at bounding box center [22, 269] width 9 height 9
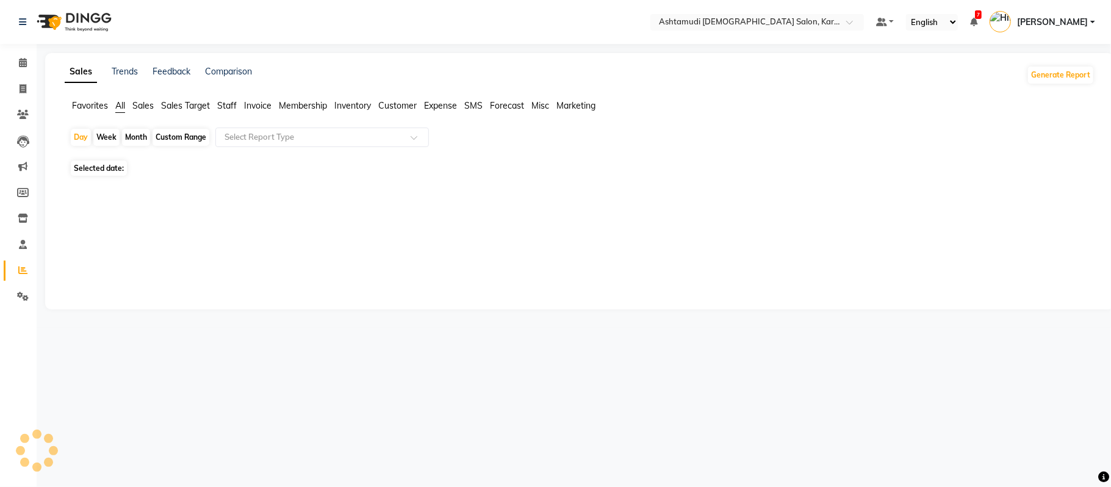
click at [117, 166] on span "Selected date:" at bounding box center [99, 167] width 56 height 15
select select "9"
select select "2025"
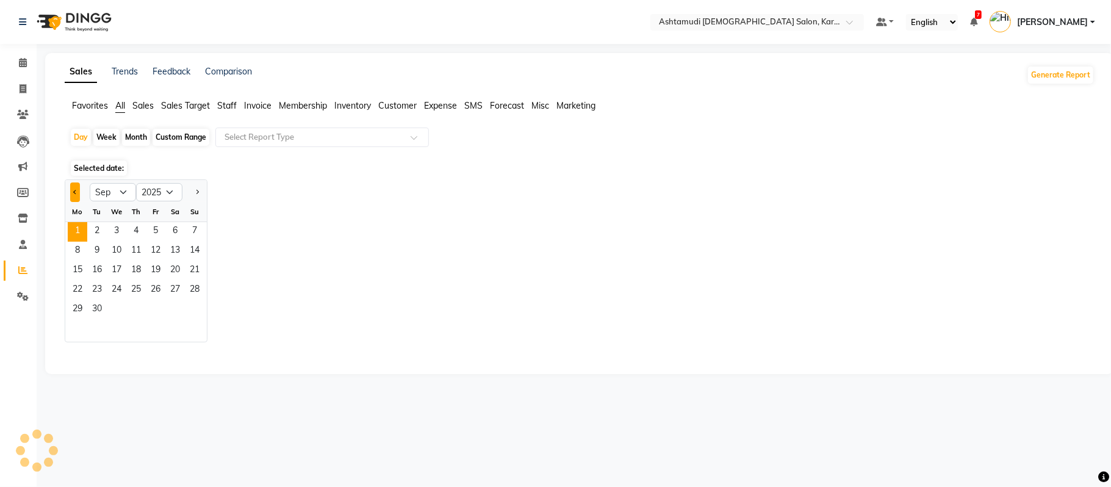
click at [74, 192] on span "Previous month" at bounding box center [75, 191] width 4 height 4
select select "8"
click at [196, 309] on span "31" at bounding box center [195, 310] width 20 height 20
click at [316, 142] on input "text" at bounding box center [310, 137] width 176 height 12
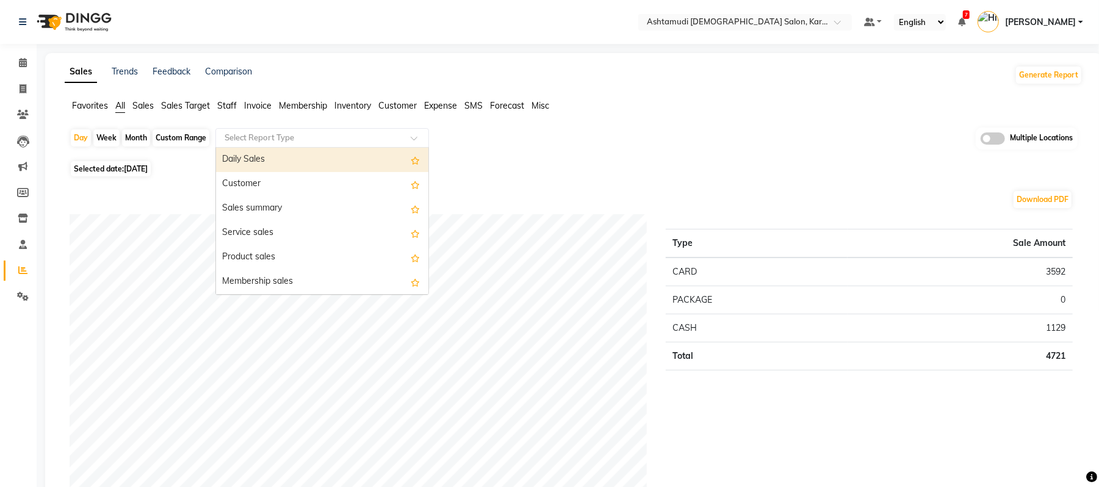
click at [318, 160] on div "Daily Sales" at bounding box center [322, 160] width 212 height 24
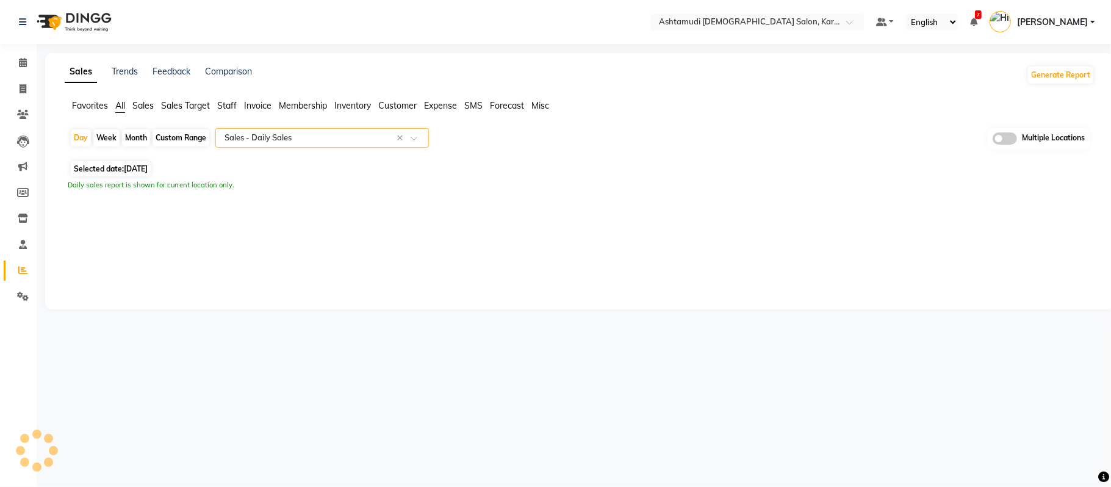
select select "full_report"
select select "csv"
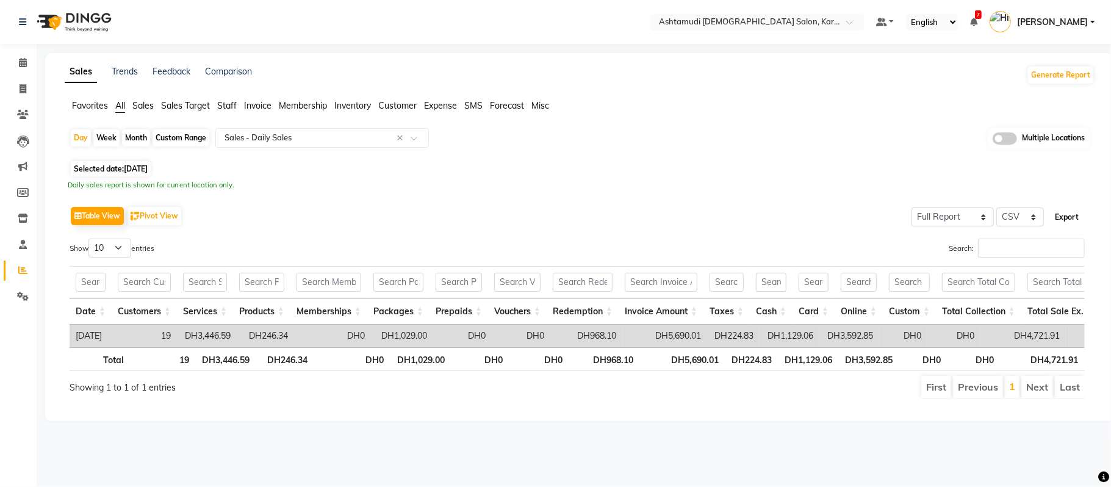
click at [1079, 222] on button "Export" at bounding box center [1067, 217] width 34 height 21
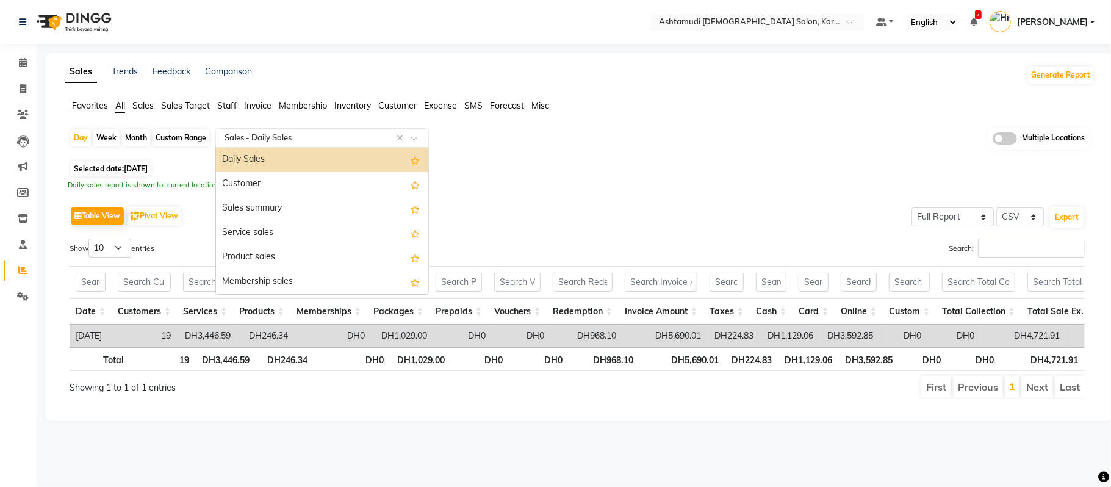
click at [292, 137] on input "text" at bounding box center [310, 138] width 176 height 12
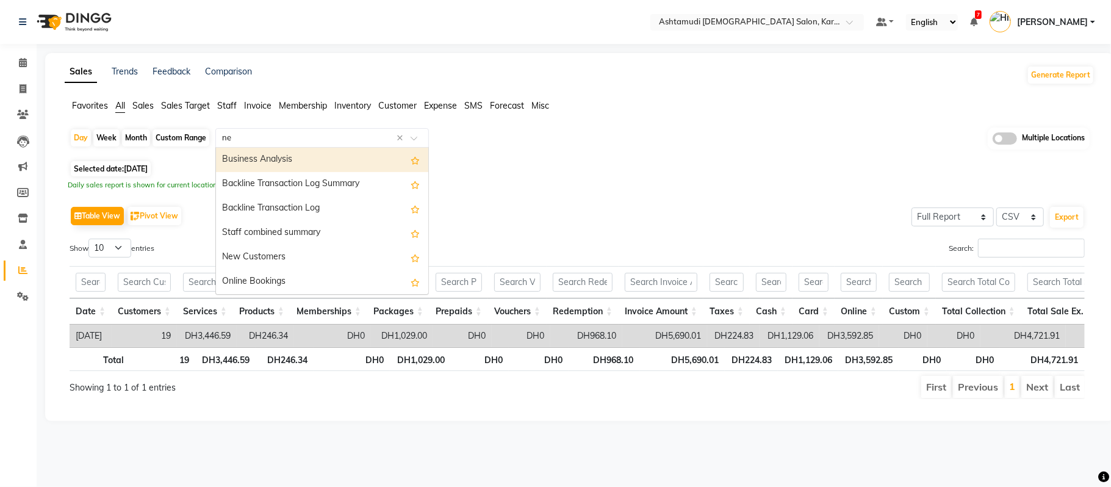
type input "new"
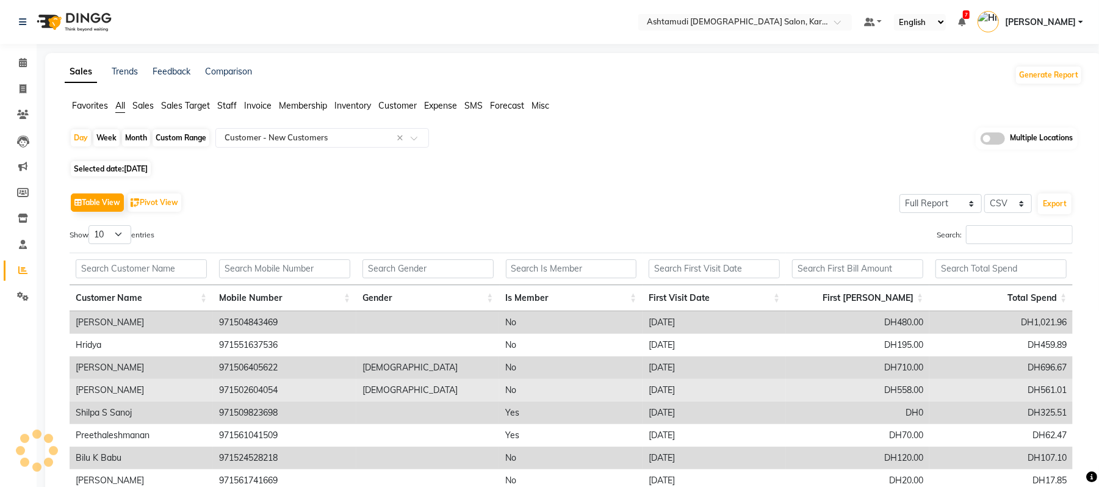
click at [520, 384] on td "No" at bounding box center [570, 390] width 143 height 23
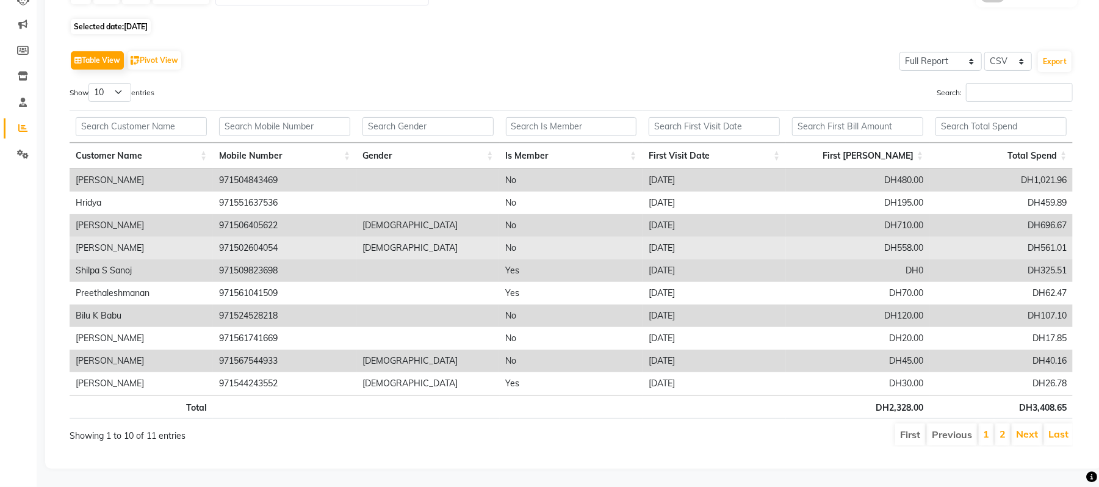
scroll to position [156, 0]
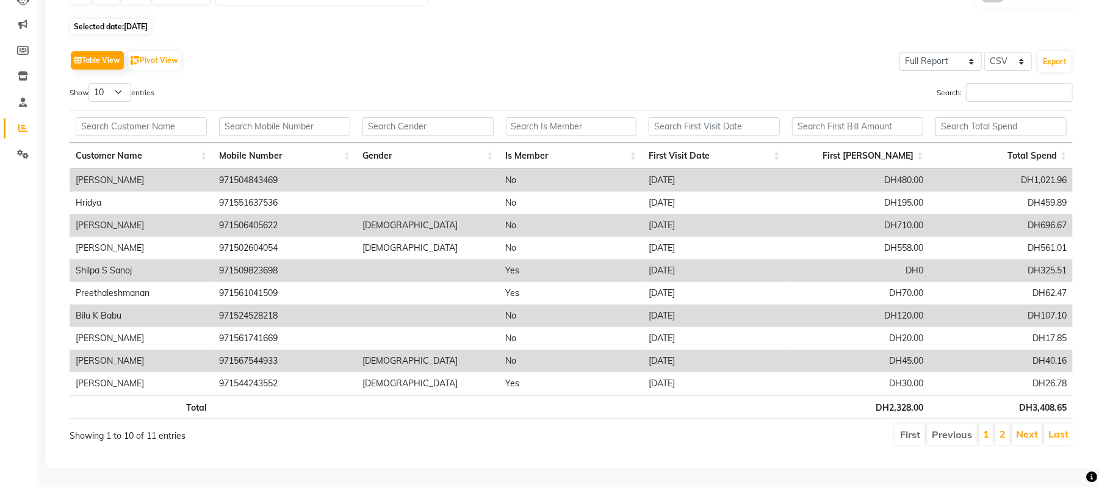
click at [606, 38] on div "Table View Pivot View Select Full Report Filtered Report Select CSV PDF Export …" at bounding box center [571, 247] width 1022 height 418
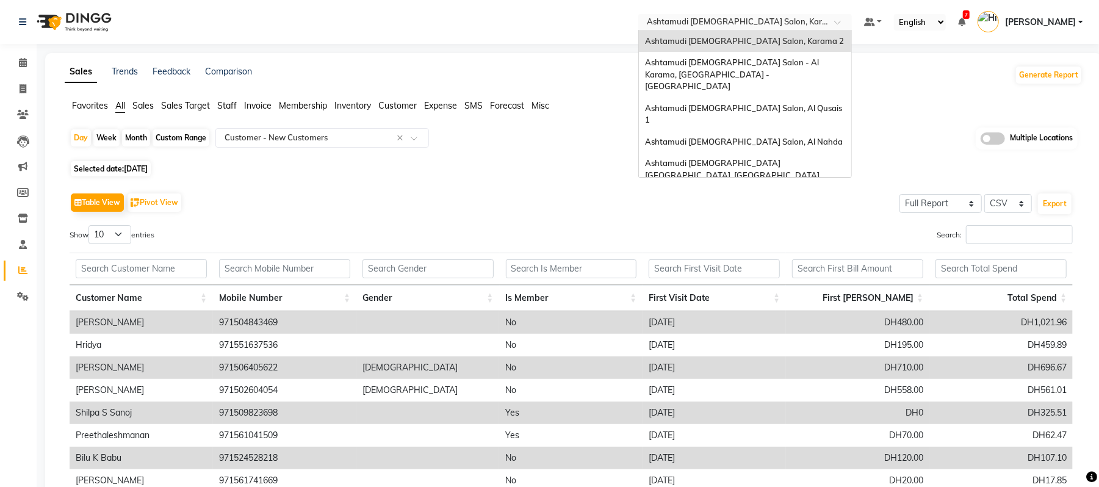
drag, startPoint x: 699, startPoint y: 22, endPoint x: 734, endPoint y: 170, distance: 151.8
click at [734, 31] on ng-select "Select Location × Ashtamudi Ladies Salon, Karama 2 Ashtamudi Ladies Salon, Kara…" at bounding box center [745, 22] width 214 height 16
click at [734, 186] on div "Ashtamudi [DEMOGRAPHIC_DATA] Salon (Classic Touch ) – Al Warqa, Al Warqa" at bounding box center [745, 203] width 212 height 34
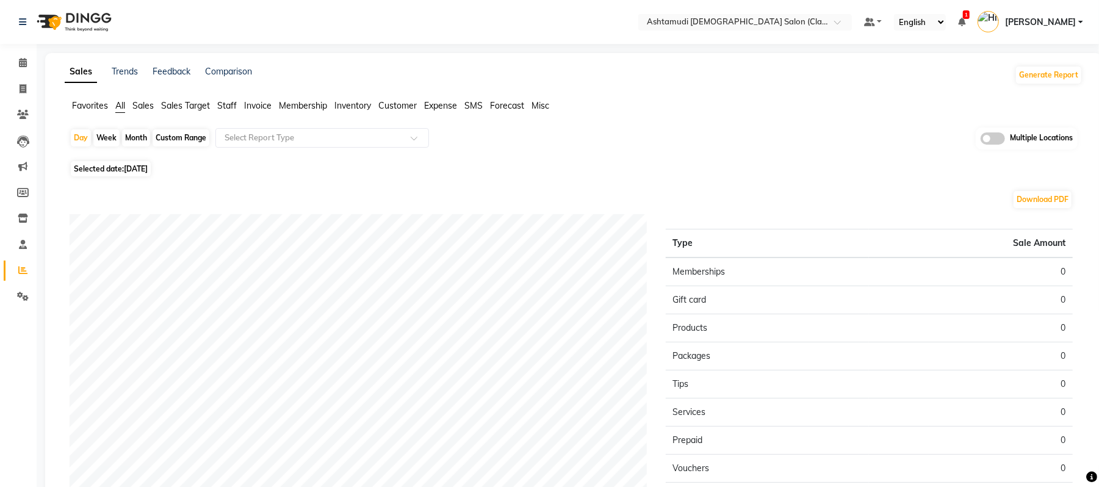
click at [135, 166] on span "[DATE]" at bounding box center [136, 168] width 24 height 9
select select "9"
select select "2025"
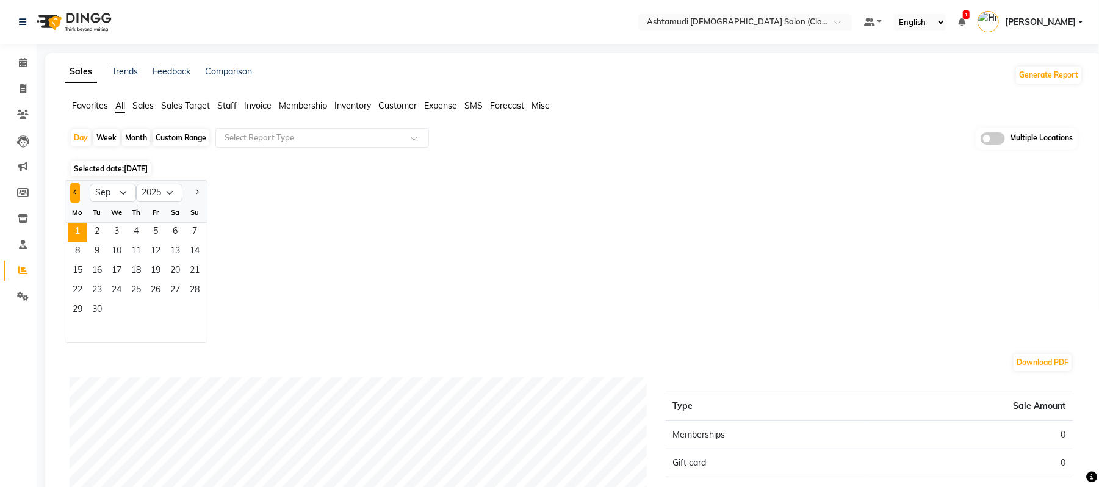
click at [76, 188] on button "Previous month" at bounding box center [75, 193] width 10 height 20
select select "8"
click at [199, 315] on span "31" at bounding box center [195, 311] width 20 height 20
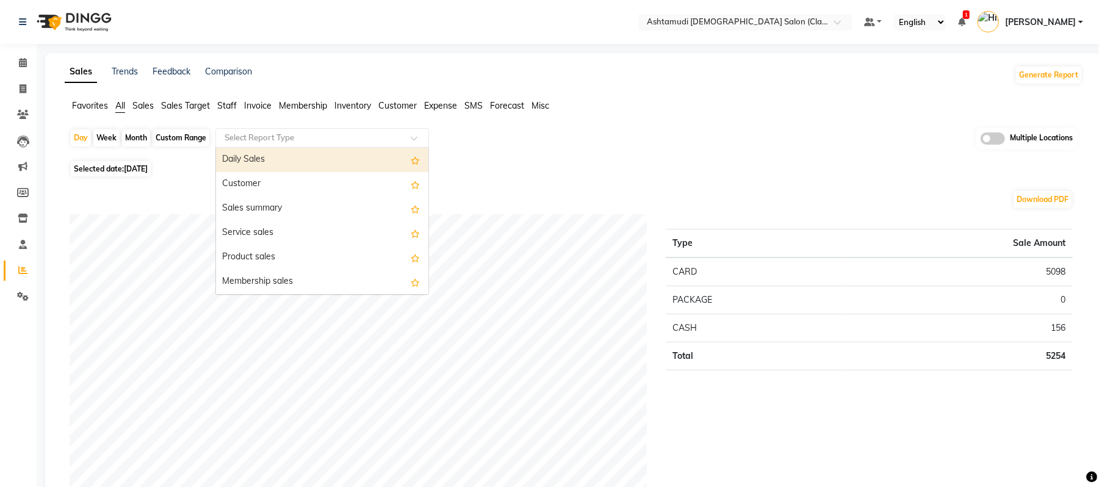
click at [373, 140] on input "text" at bounding box center [310, 138] width 176 height 12
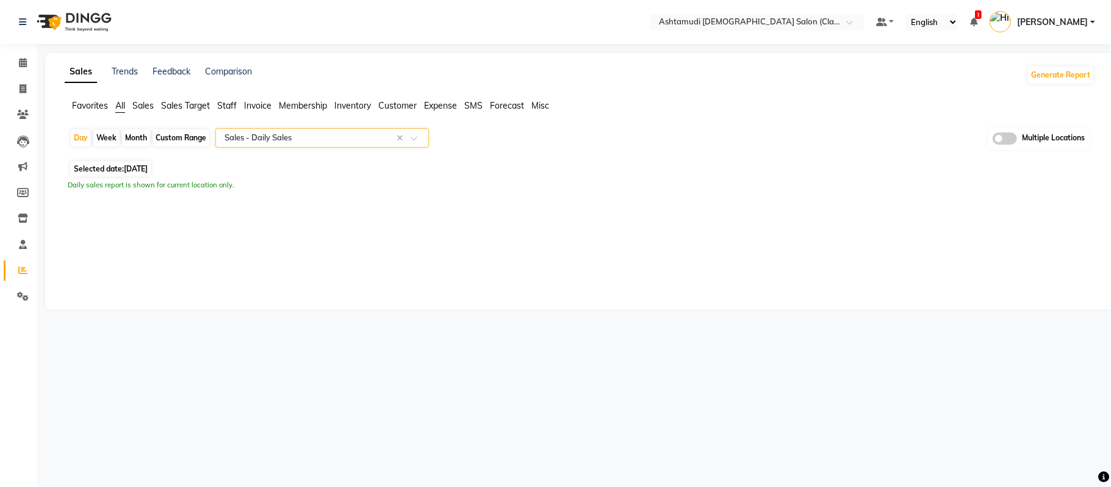
select select "filtered_report"
select select "csv"
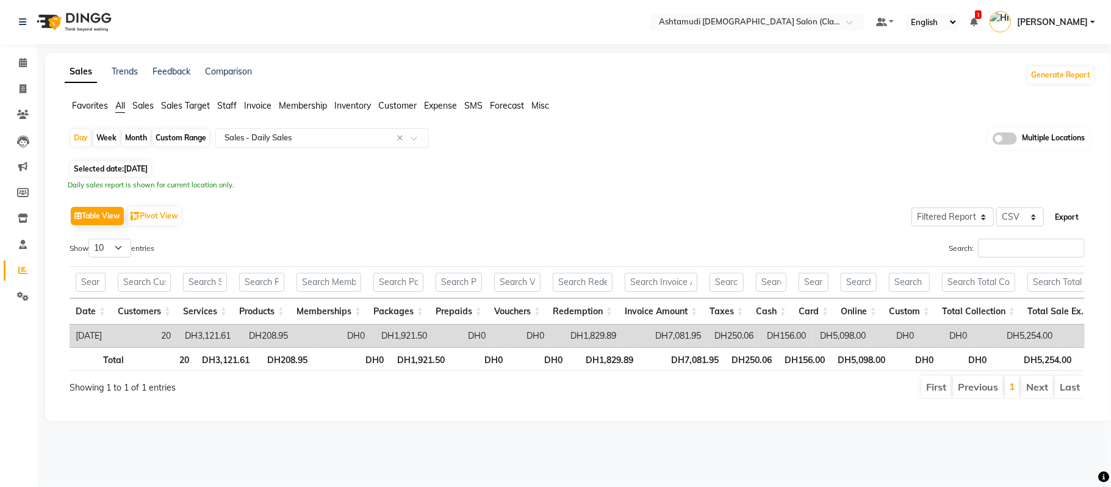
click at [1065, 216] on button "Export" at bounding box center [1067, 217] width 34 height 21
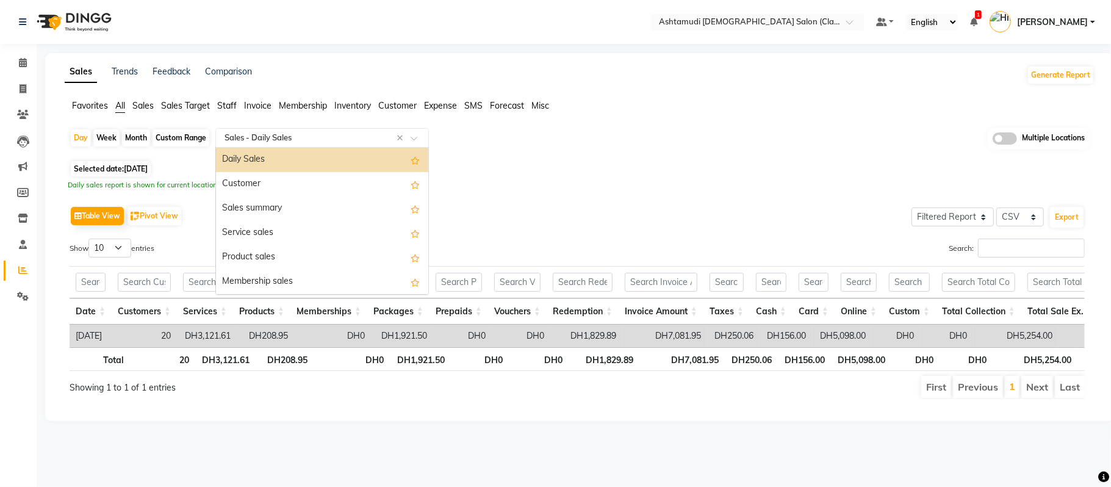
click at [315, 132] on input "text" at bounding box center [310, 138] width 176 height 12
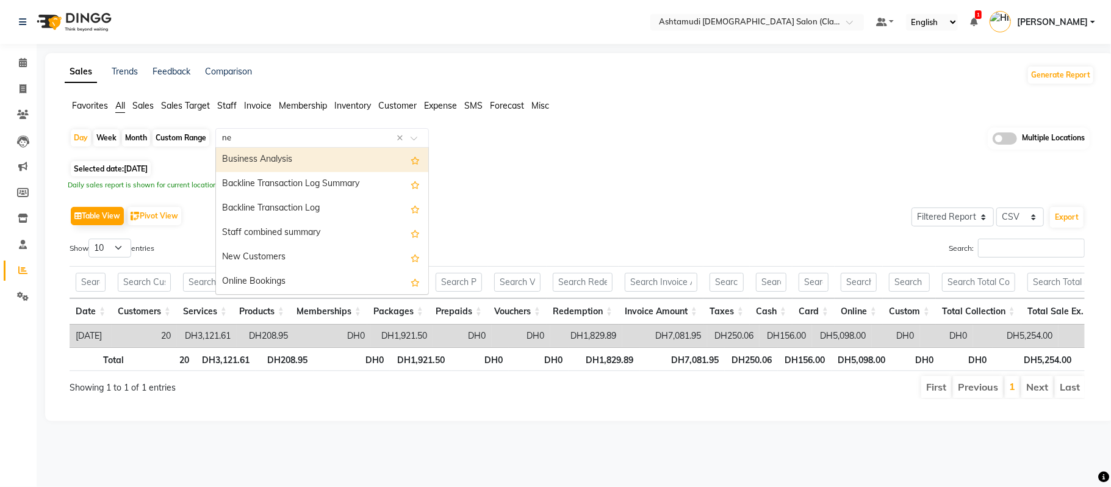
type input "new"
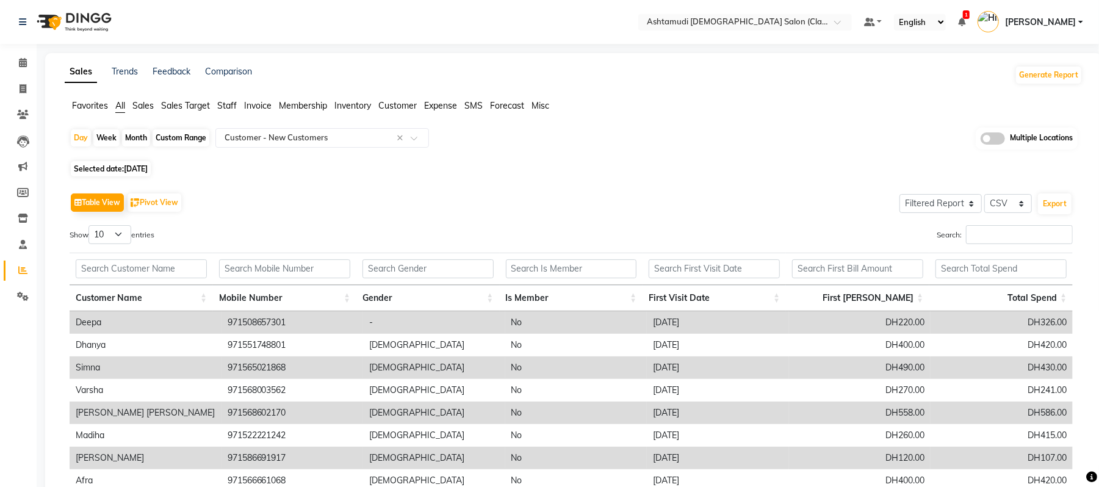
click at [465, 420] on td "female" at bounding box center [434, 412] width 142 height 23
click at [22, 115] on icon at bounding box center [23, 114] width 12 height 9
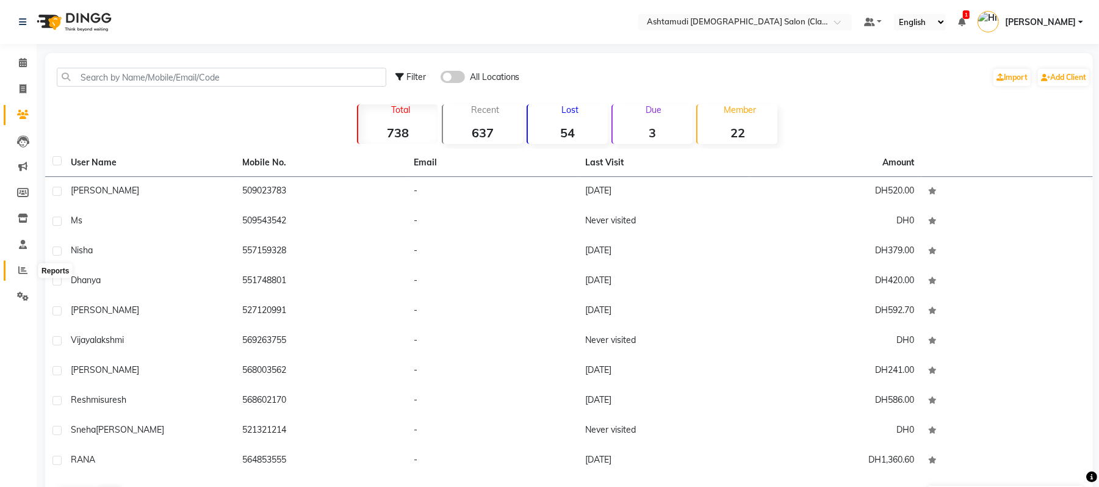
click at [18, 266] on icon at bounding box center [22, 269] width 9 height 9
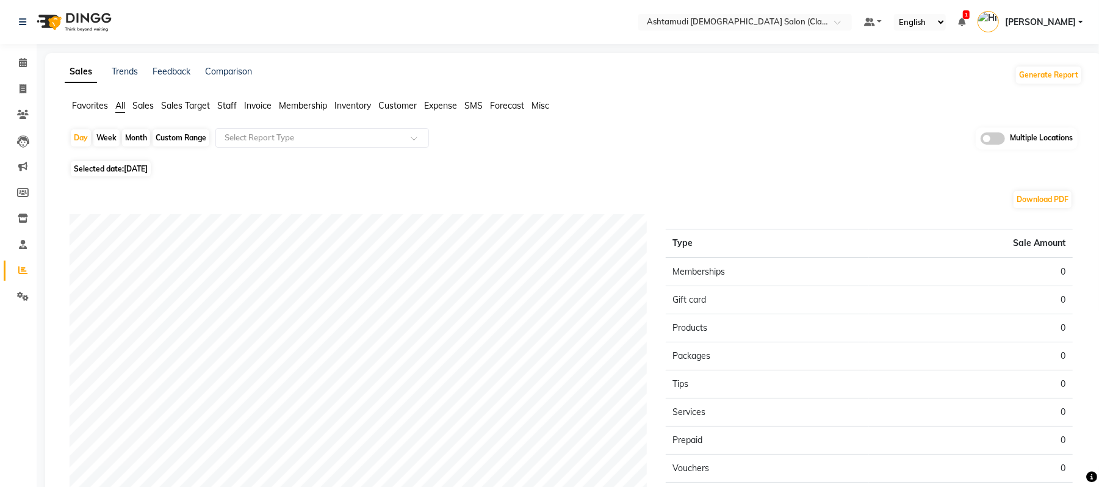
click at [144, 144] on div "Month" at bounding box center [136, 137] width 28 height 17
select select "9"
select select "2025"
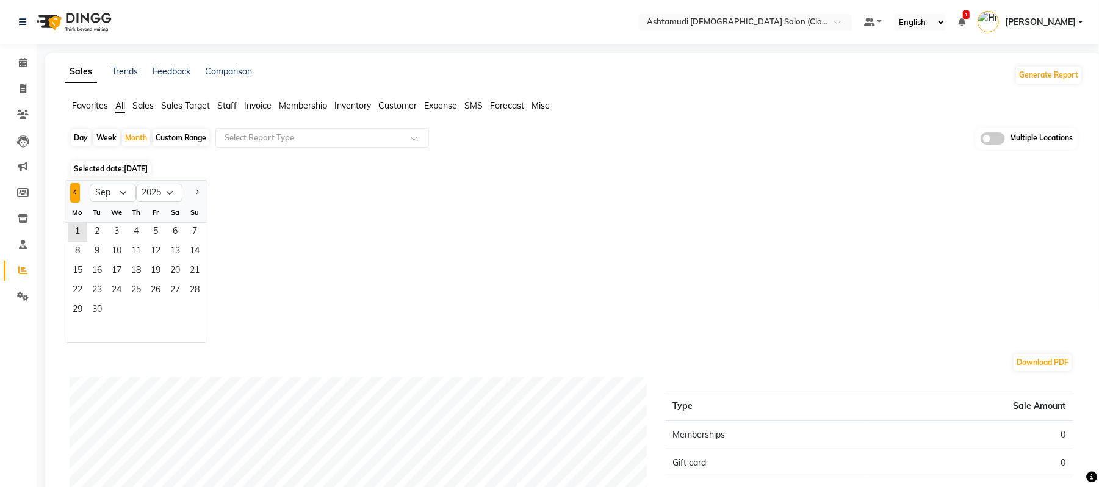
click at [74, 192] on span "Previous month" at bounding box center [75, 192] width 4 height 4
select select "8"
click at [156, 225] on span "1" at bounding box center [156, 233] width 20 height 20
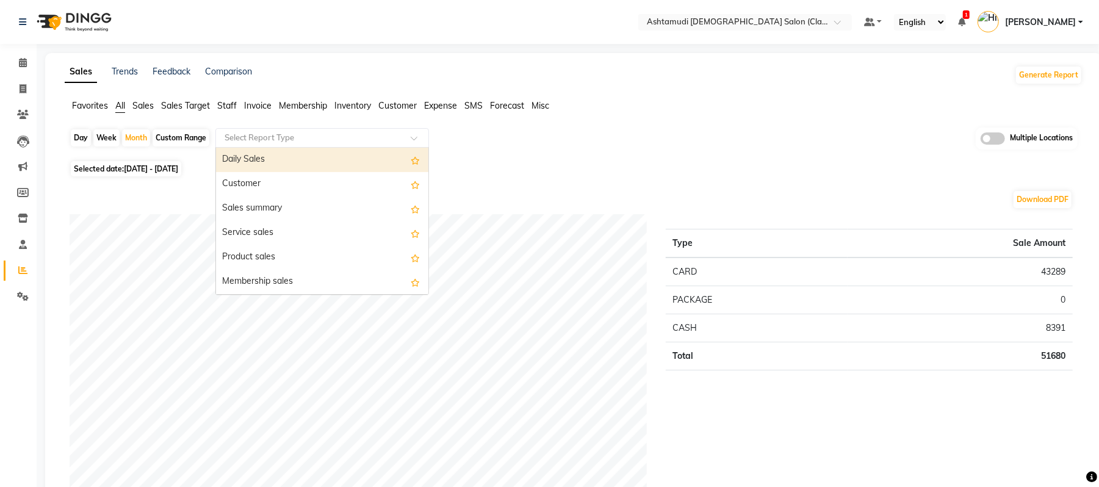
click at [347, 132] on input "text" at bounding box center [310, 138] width 176 height 12
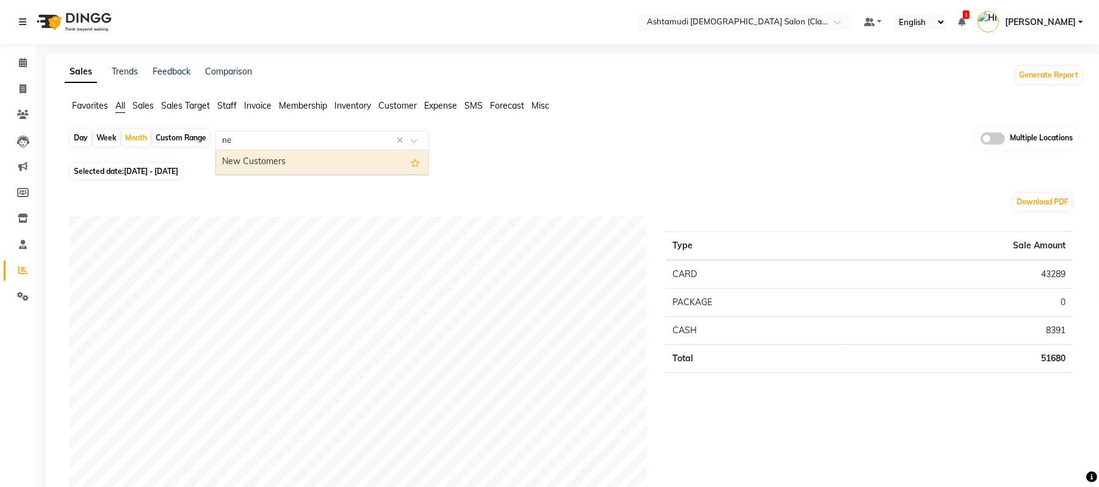
type input "n"
type input "dail"
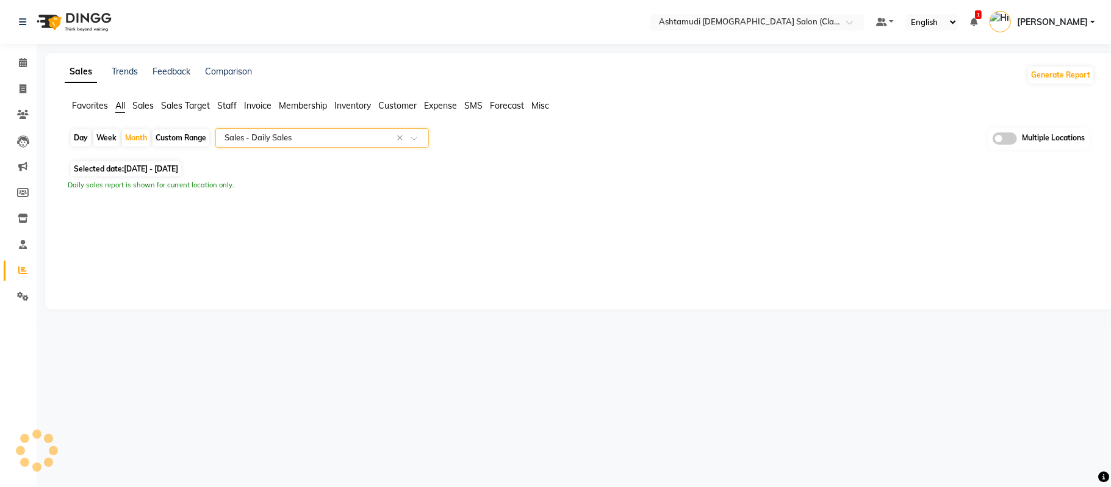
select select "filtered_report"
select select "csv"
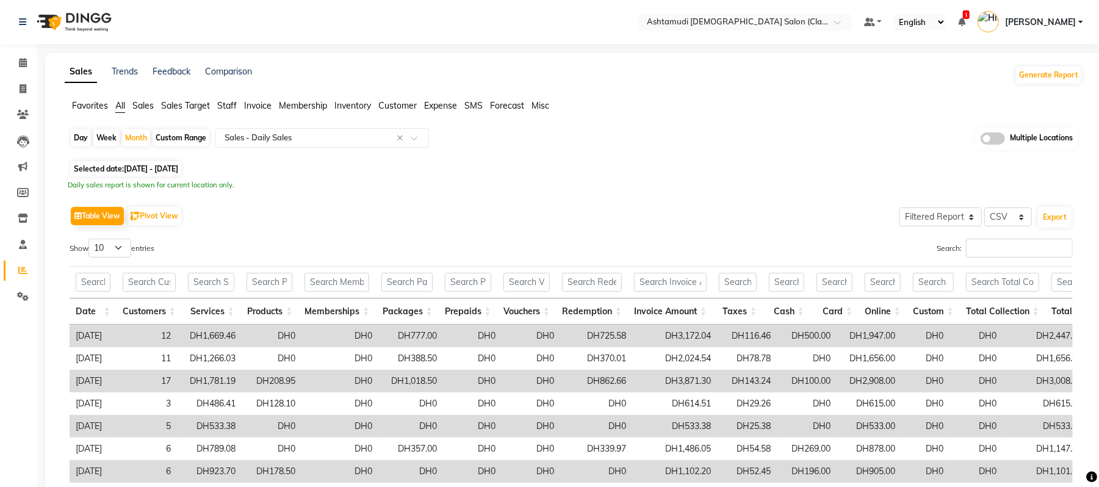
click at [811, 206] on div "Table View Pivot View Select Full Report Filtered Report Select CSV PDF Export" at bounding box center [571, 216] width 1003 height 26
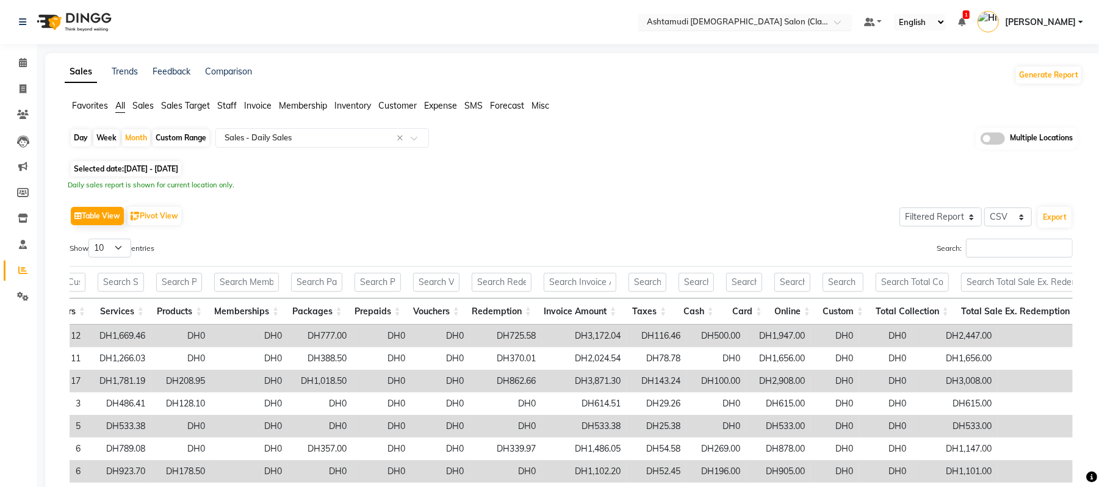
click at [692, 17] on input "text" at bounding box center [732, 23] width 177 height 12
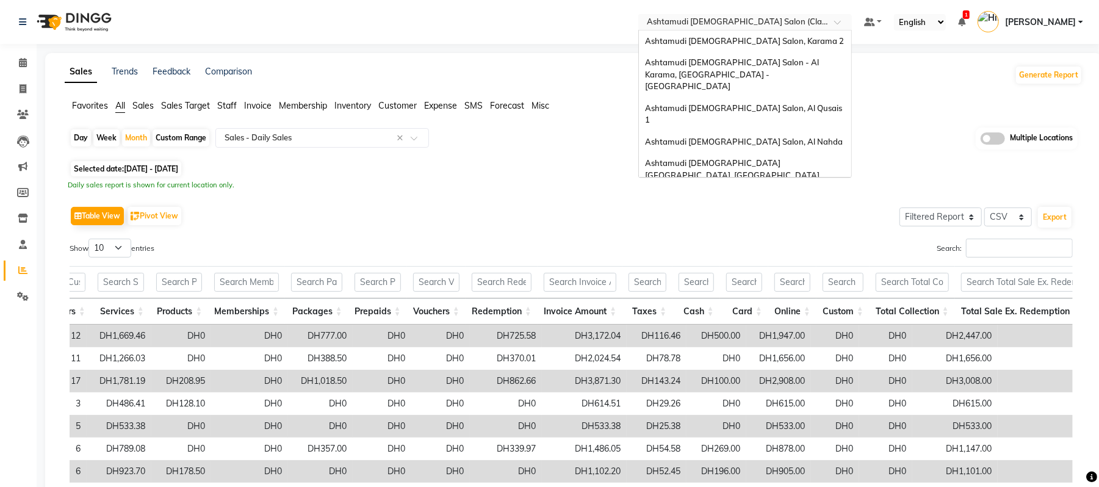
scroll to position [7, 0]
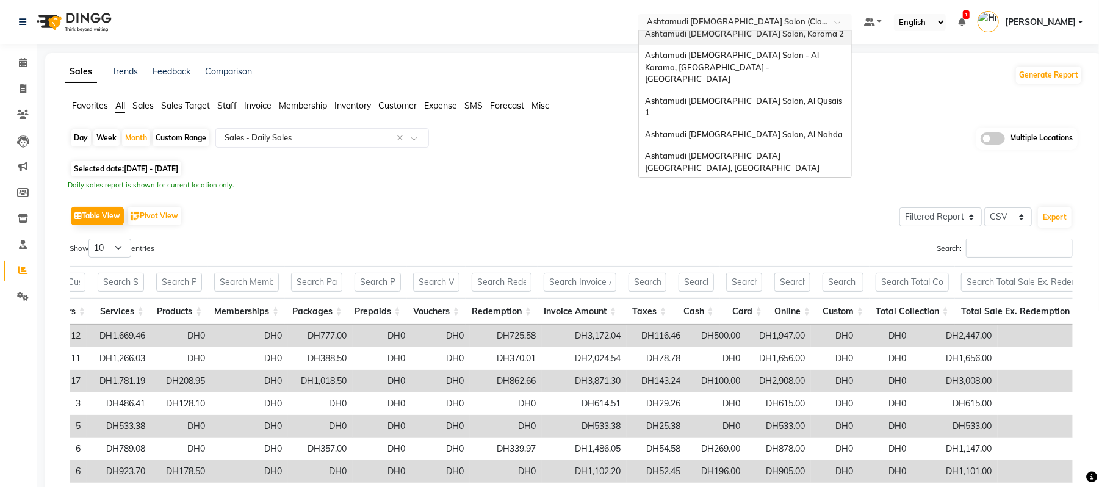
click at [779, 38] on div "Ashtamudi Ladies Salon, Karama 2" at bounding box center [745, 34] width 212 height 22
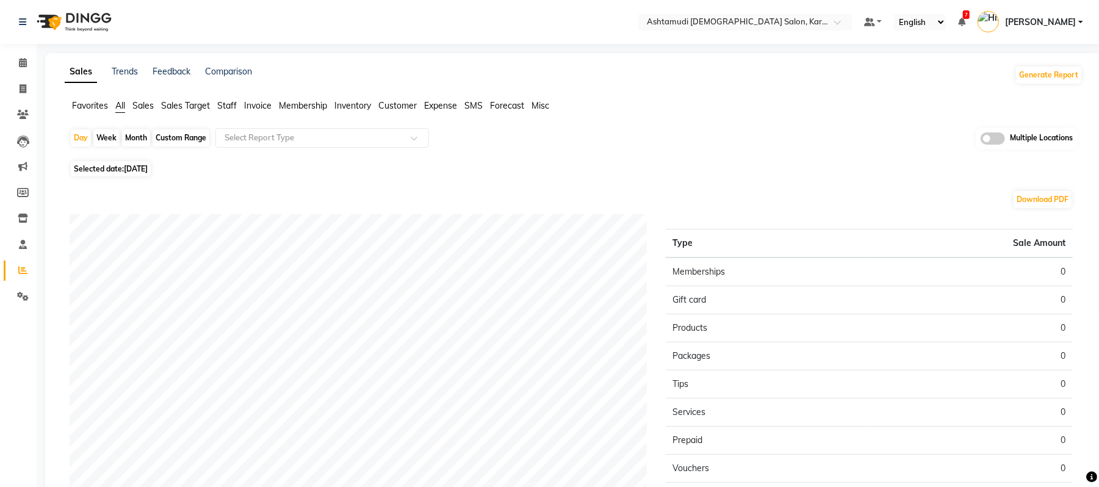
click at [123, 140] on div "Month" at bounding box center [136, 137] width 28 height 17
select select "9"
select select "2025"
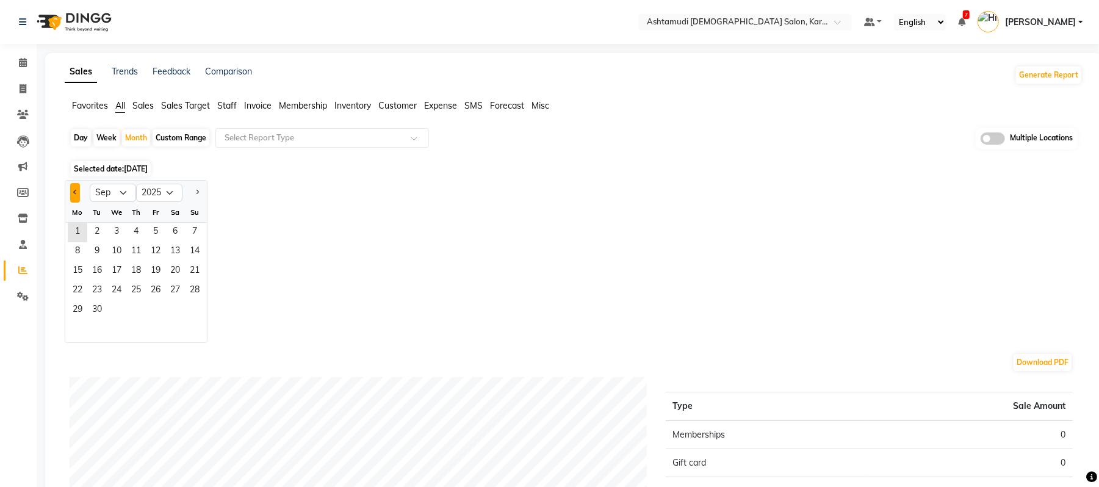
click at [70, 198] on button "Previous month" at bounding box center [75, 193] width 10 height 20
select select "8"
click at [153, 228] on span "1" at bounding box center [156, 233] width 20 height 20
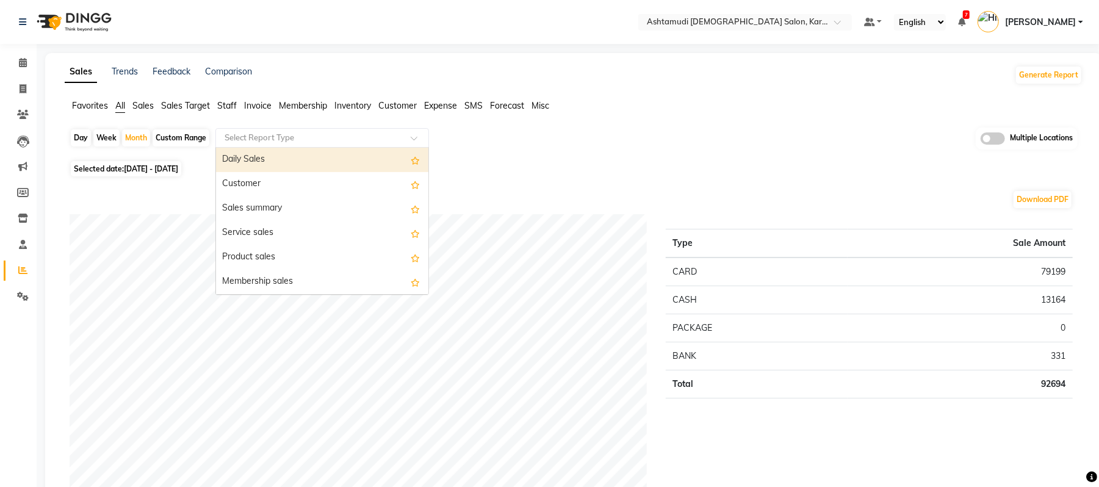
click at [323, 135] on input "text" at bounding box center [310, 138] width 176 height 12
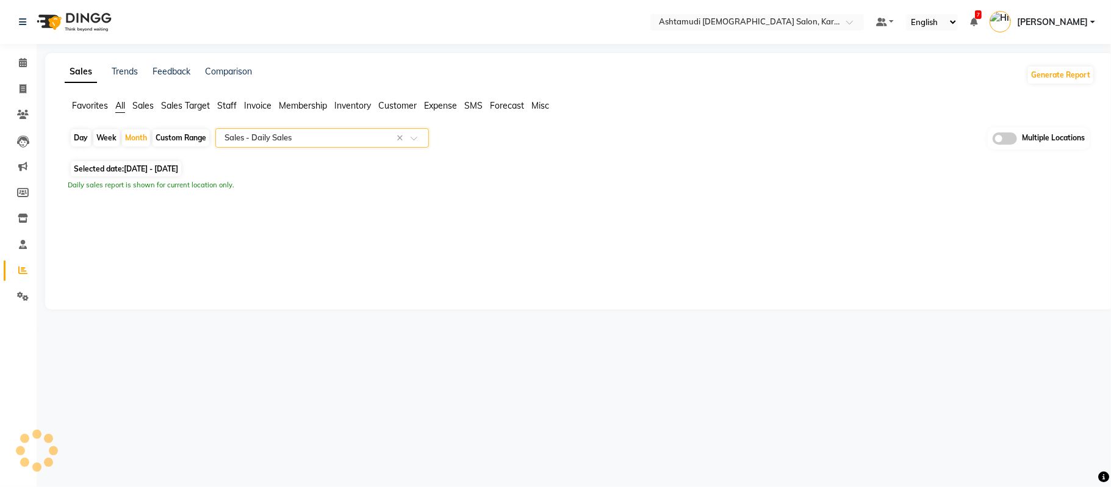
select select "filtered_report"
select select "csv"
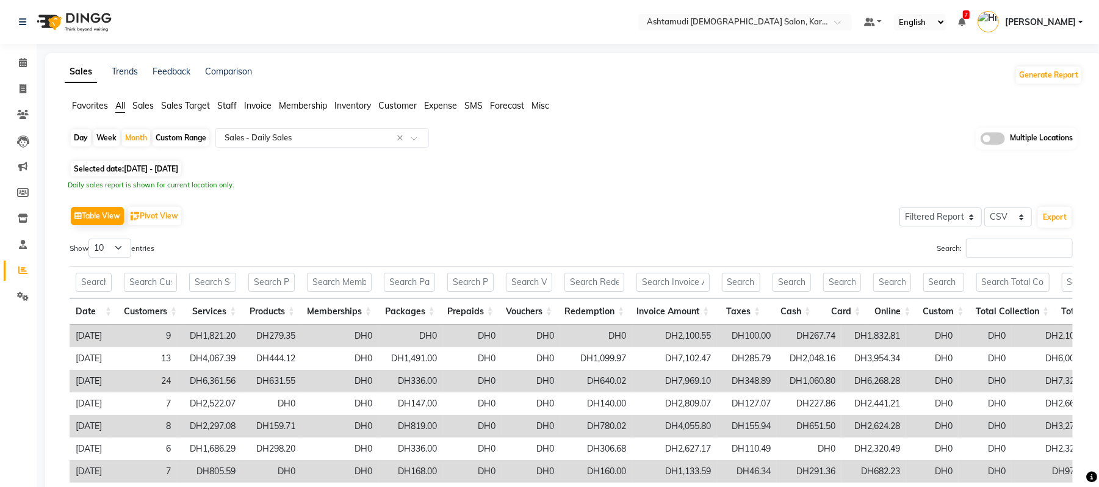
click at [745, 159] on div "Day Week Month Custom Range Select Report Type × Sales - Daily Sales × Multiple…" at bounding box center [574, 369] width 1018 height 484
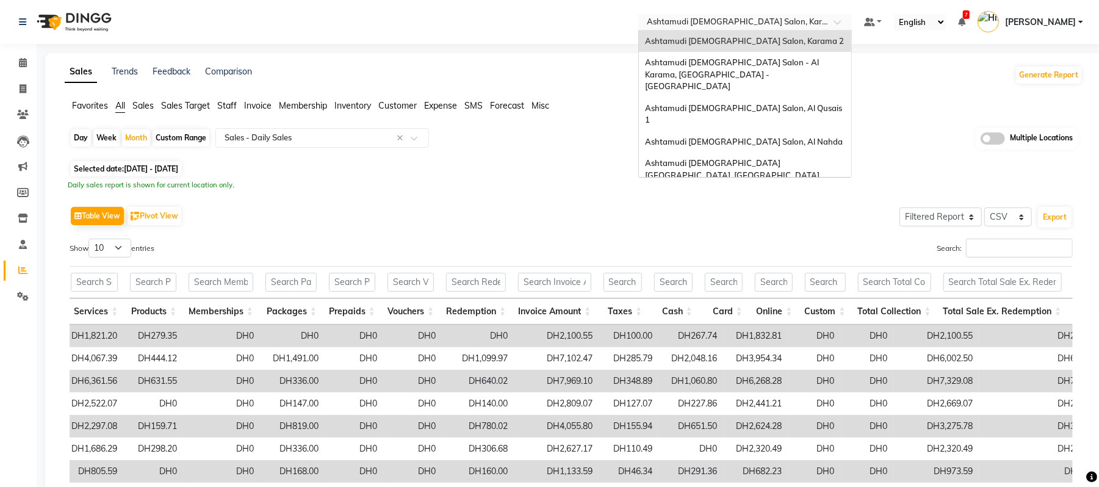
click at [676, 23] on input "text" at bounding box center [732, 23] width 177 height 12
click at [705, 158] on span "Ashtamudi [DEMOGRAPHIC_DATA] [GEOGRAPHIC_DATA], [GEOGRAPHIC_DATA]" at bounding box center [732, 169] width 174 height 22
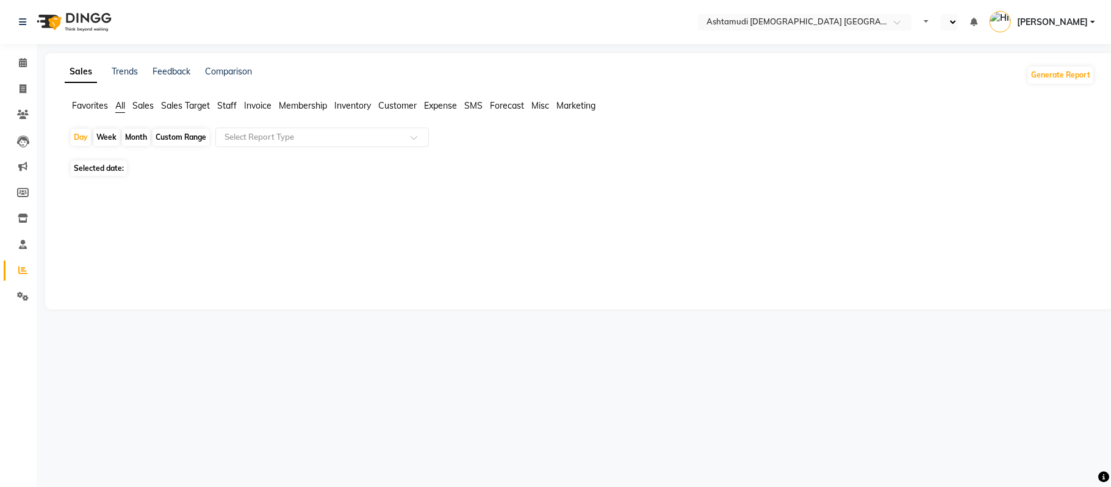
select select "en"
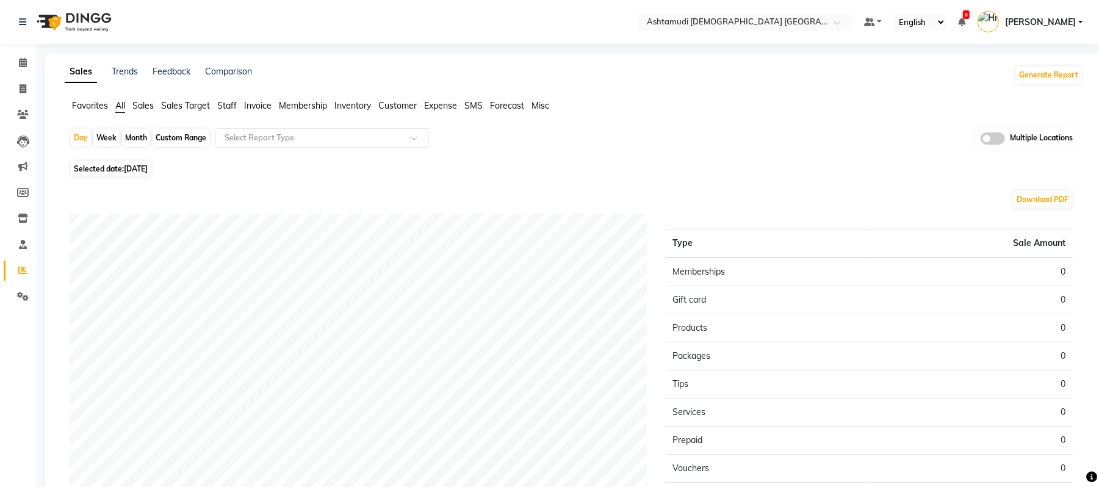
click at [142, 133] on div "Month" at bounding box center [136, 137] width 28 height 17
select select "9"
select select "2025"
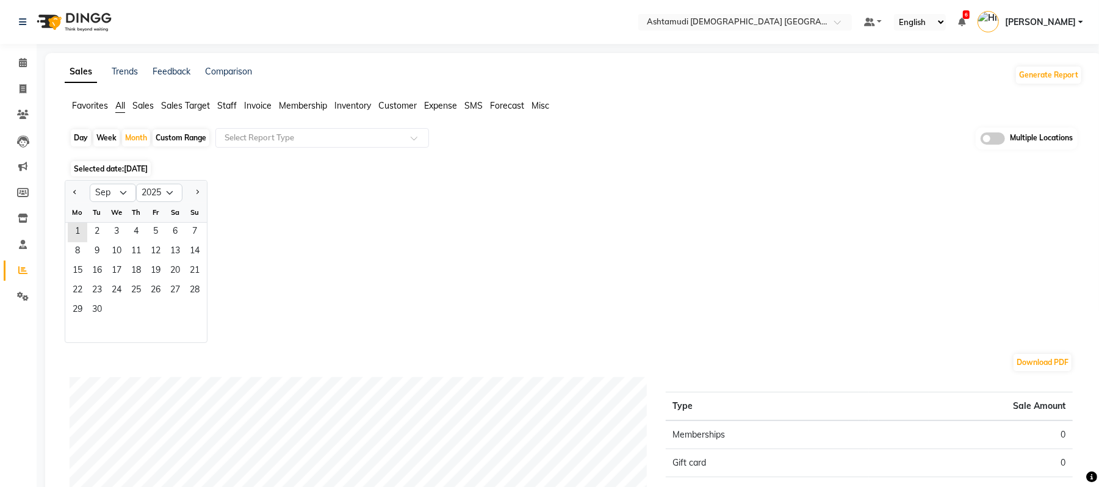
click at [81, 188] on div at bounding box center [77, 193] width 24 height 20
click at [78, 196] on button "Previous month" at bounding box center [75, 193] width 10 height 20
select select "8"
click at [149, 228] on span "1" at bounding box center [156, 233] width 20 height 20
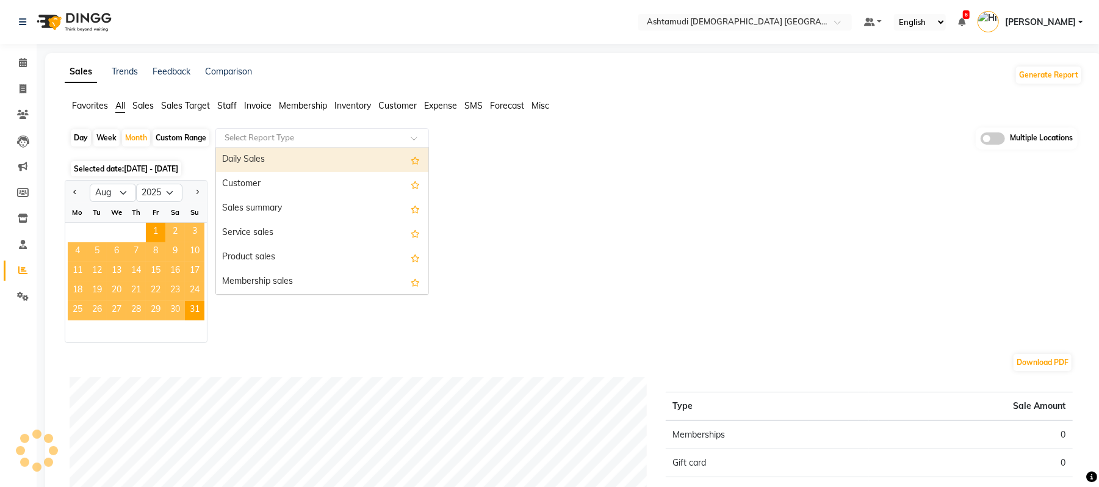
click at [323, 133] on input "text" at bounding box center [310, 138] width 176 height 12
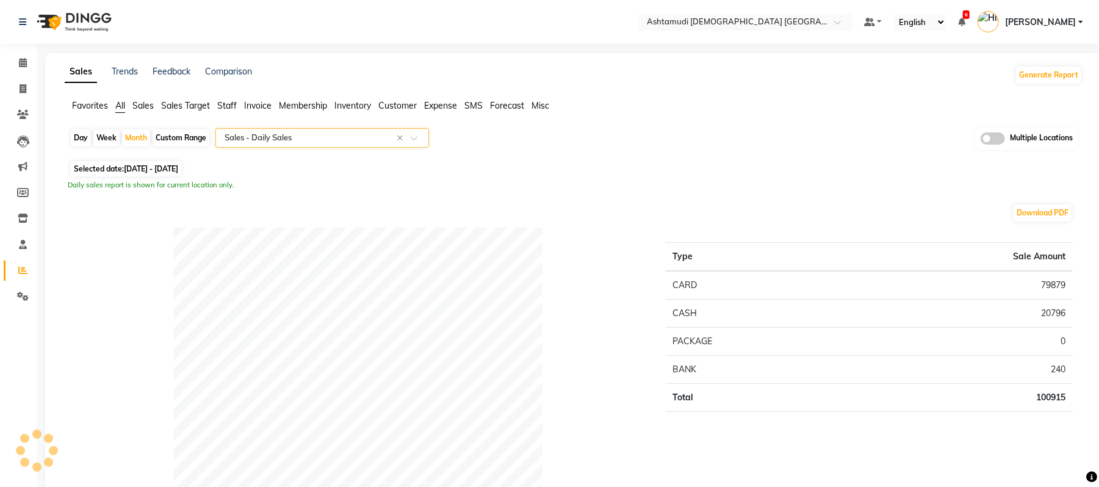
select select "full_report"
select select "csv"
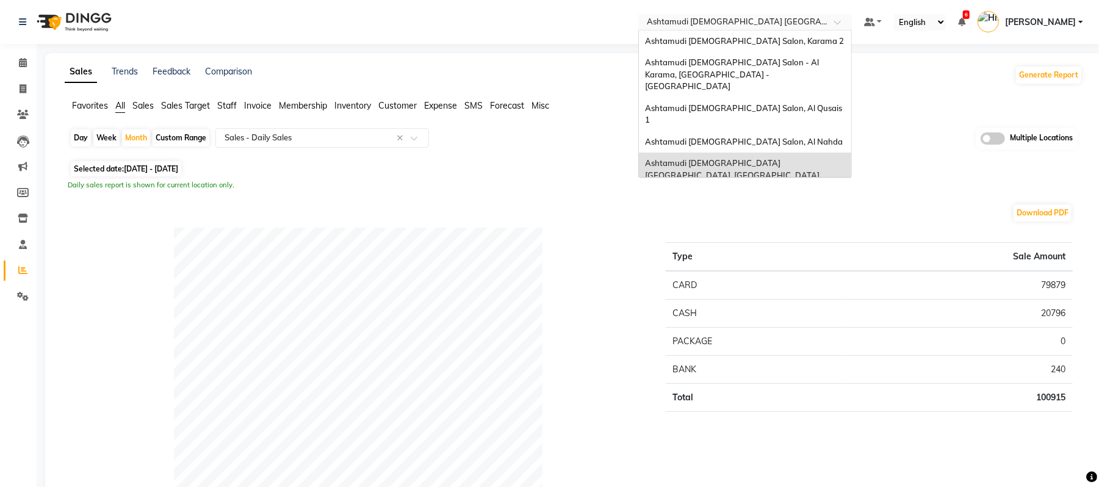
click at [694, 29] on ng-select "Select Location × Ashtamudi Ladies Salon Sahara Center, Dubai Ashtamudi Ladies …" at bounding box center [745, 22] width 214 height 16
click at [760, 137] on span "Ashtamudi [DEMOGRAPHIC_DATA] Salon, Al Nahda" at bounding box center [744, 142] width 198 height 10
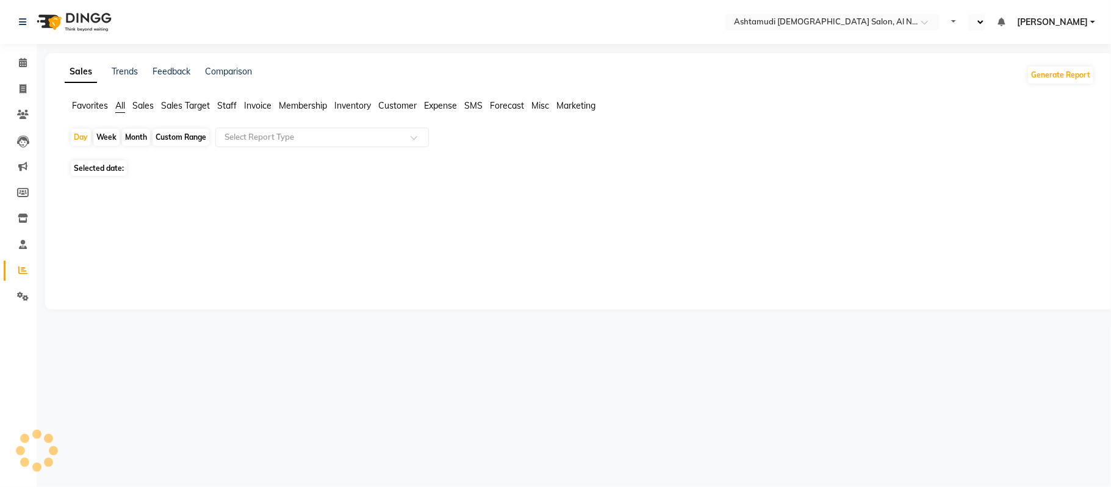
select select "en"
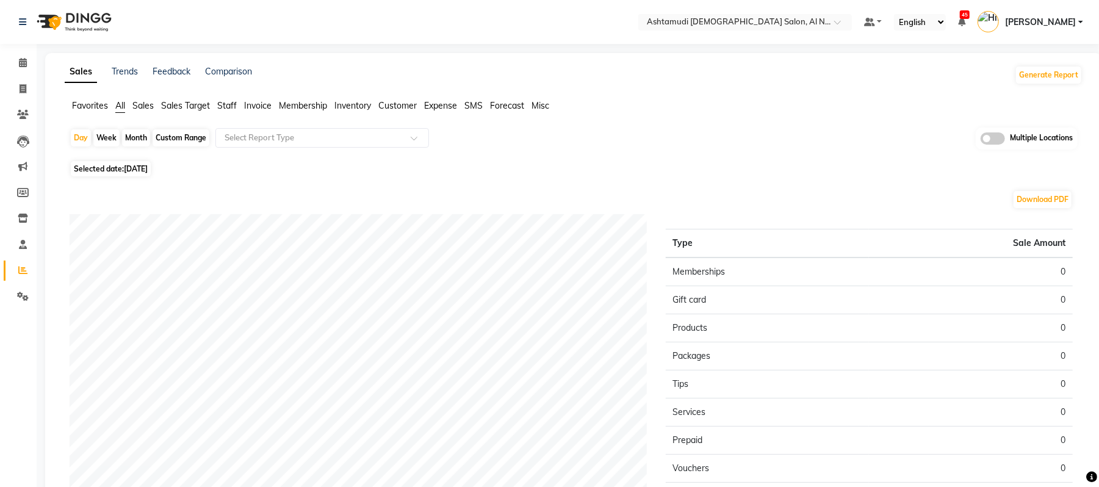
click at [140, 139] on div "Month" at bounding box center [136, 137] width 28 height 17
select select "9"
select select "2025"
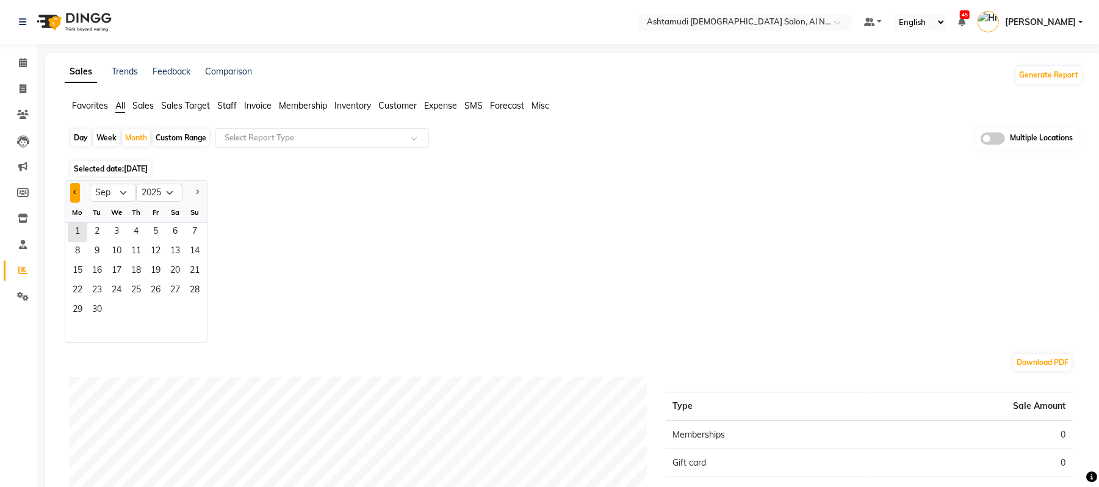
click at [72, 191] on button "Previous month" at bounding box center [75, 193] width 10 height 20
select select "8"
click at [155, 231] on span "1" at bounding box center [156, 233] width 20 height 20
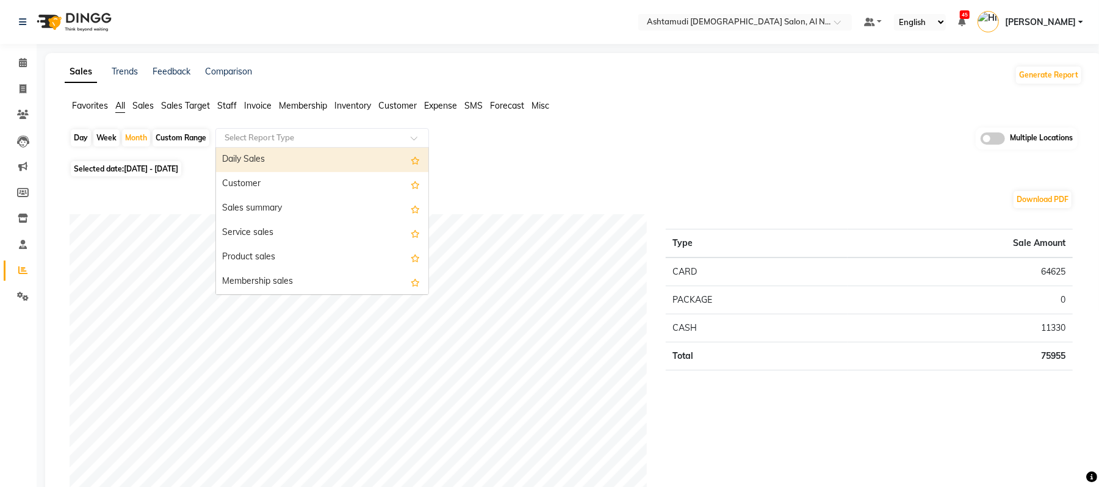
click at [361, 137] on input "text" at bounding box center [310, 138] width 176 height 12
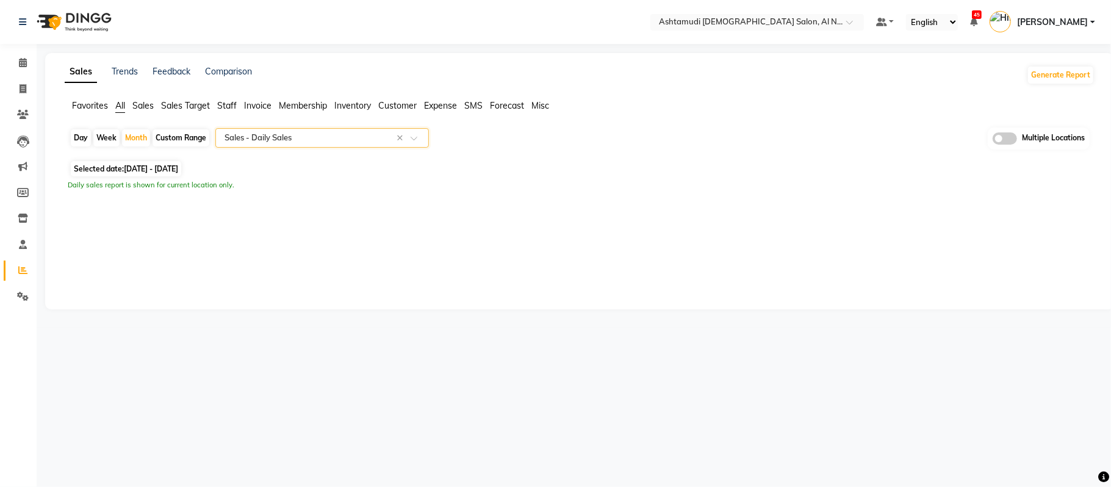
select select "full_report"
select select "csv"
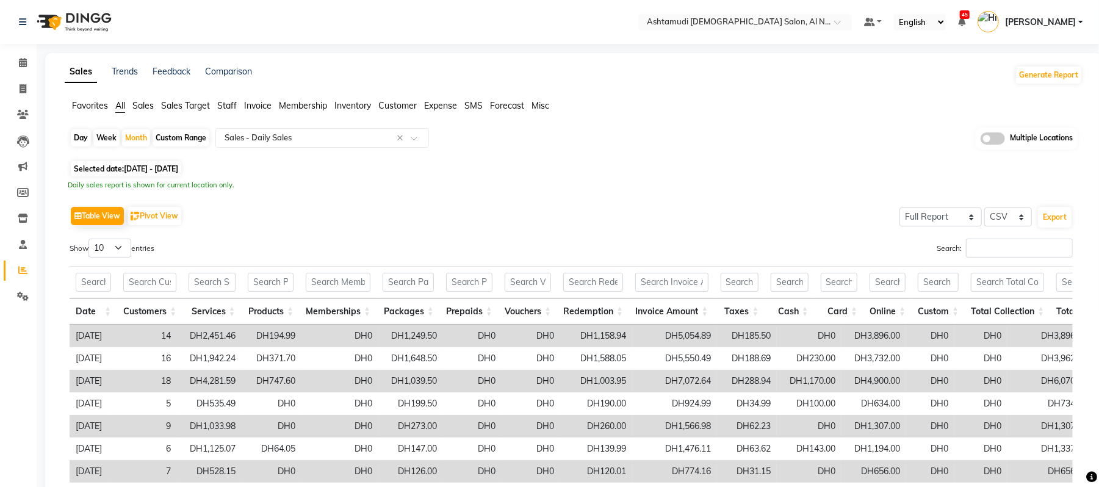
click at [635, 184] on div "Daily sales report is shown for current location only." at bounding box center [573, 185] width 1011 height 10
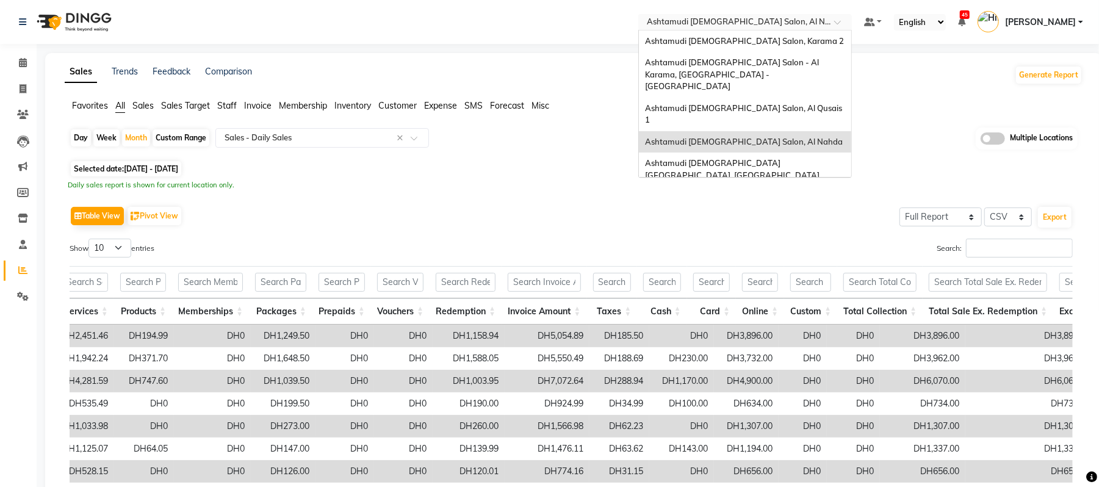
click at [759, 16] on div "× Ashtamudi Ladies Salon, Al Nahda" at bounding box center [739, 22] width 184 height 12
click at [769, 71] on div "Ashtamudi [DEMOGRAPHIC_DATA] Salon - Al Karama, [GEOGRAPHIC_DATA] -[GEOGRAPHIC_…" at bounding box center [745, 75] width 212 height 46
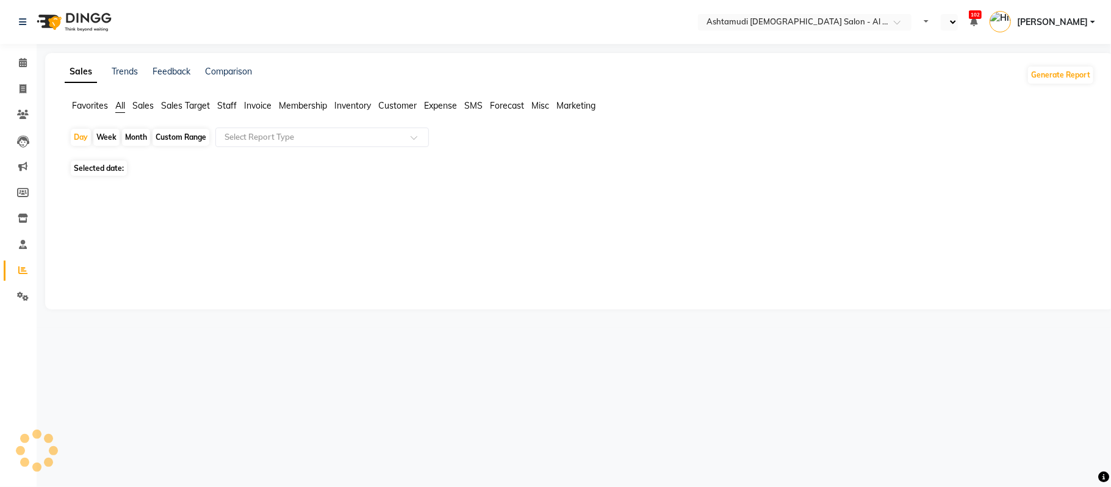
select select "en"
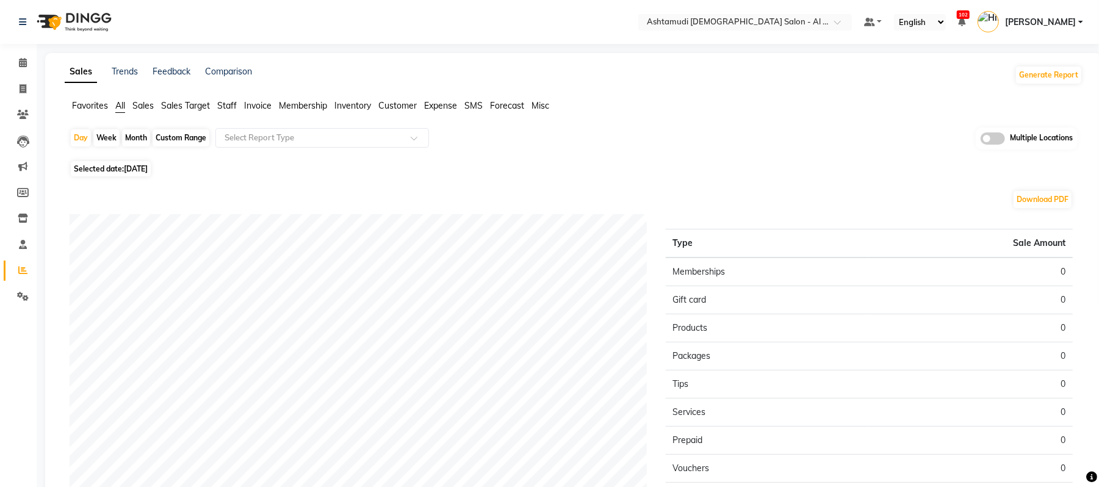
click at [135, 144] on div "Month" at bounding box center [136, 137] width 28 height 17
select select "9"
select select "2025"
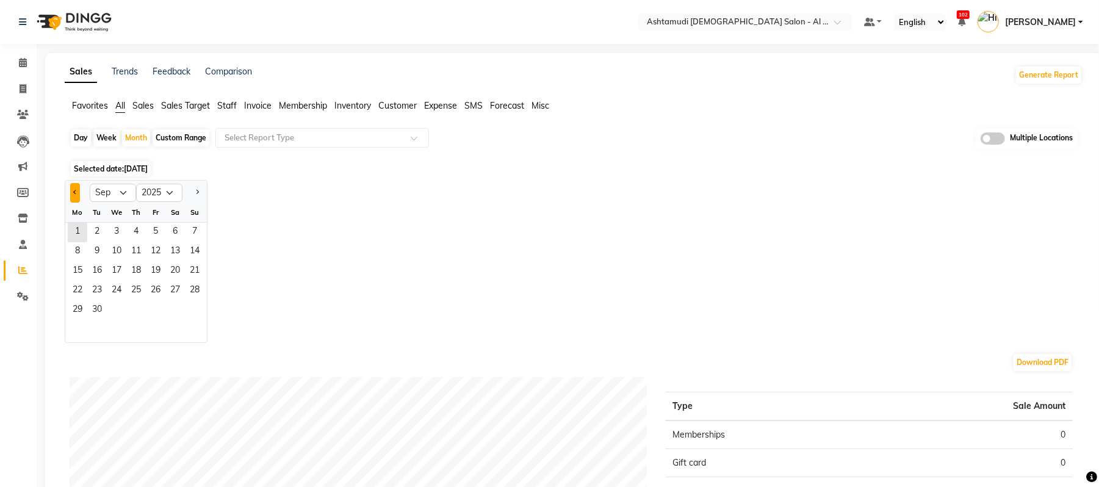
click at [71, 198] on button "Previous month" at bounding box center [75, 193] width 10 height 20
select select "8"
click at [155, 224] on span "1" at bounding box center [156, 233] width 20 height 20
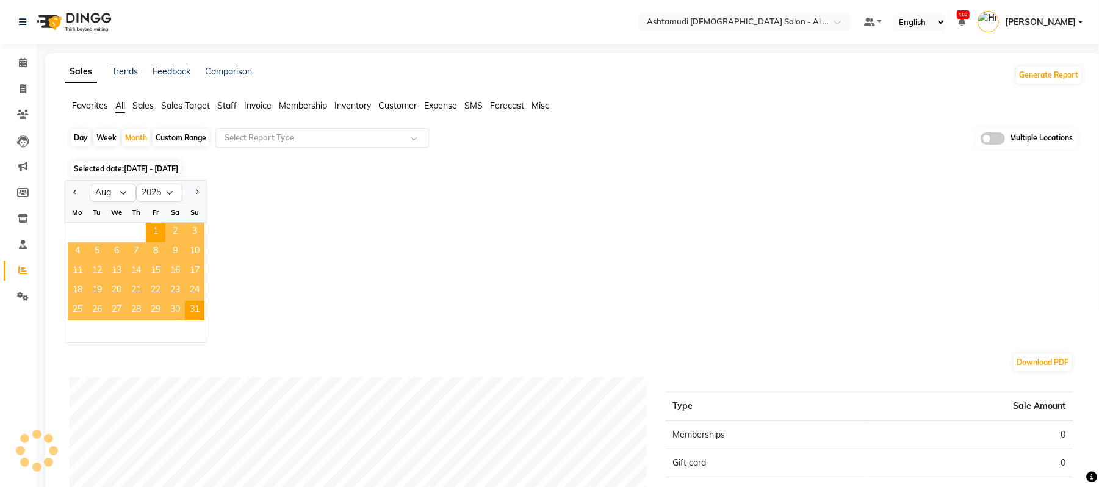
click at [271, 146] on ng-select "Select Report Type" at bounding box center [322, 138] width 214 height 20
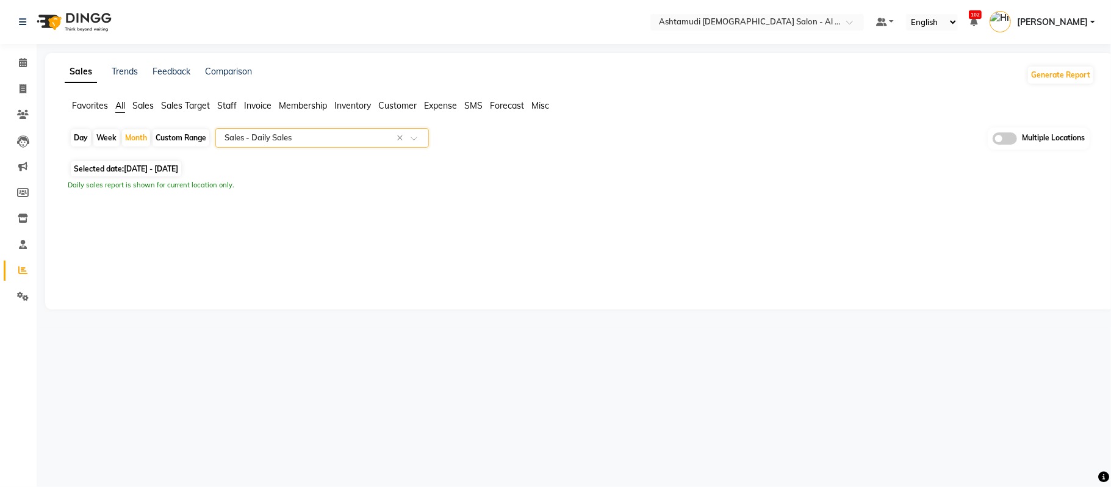
select select "full_report"
select select "csv"
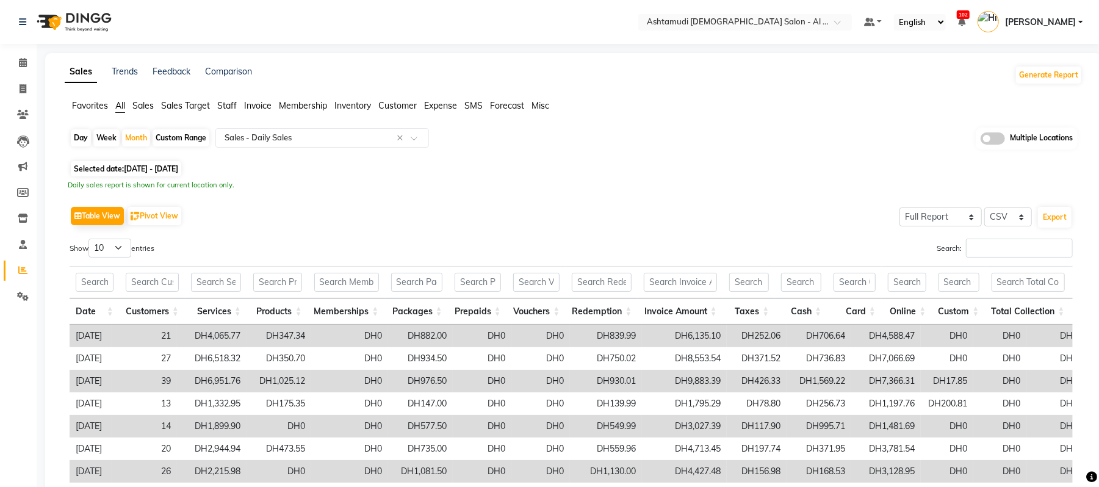
click at [866, 83] on div "Sales Trends Feedback Comparison Generate Report" at bounding box center [573, 75] width 1032 height 20
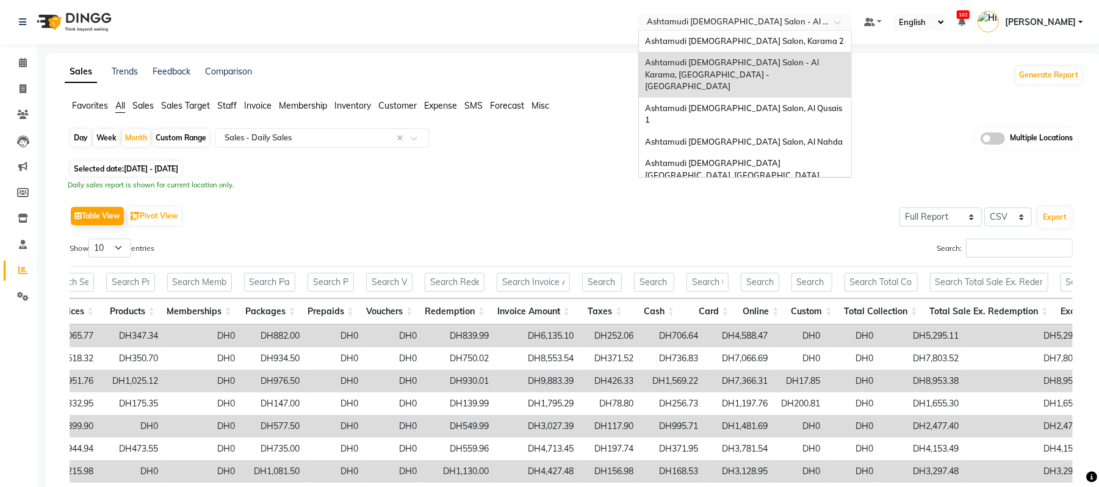
click at [795, 20] on input "text" at bounding box center [732, 23] width 177 height 12
click at [787, 98] on div "Ashtamudi [DEMOGRAPHIC_DATA] Salon, Al Qusais 1" at bounding box center [745, 115] width 212 height 34
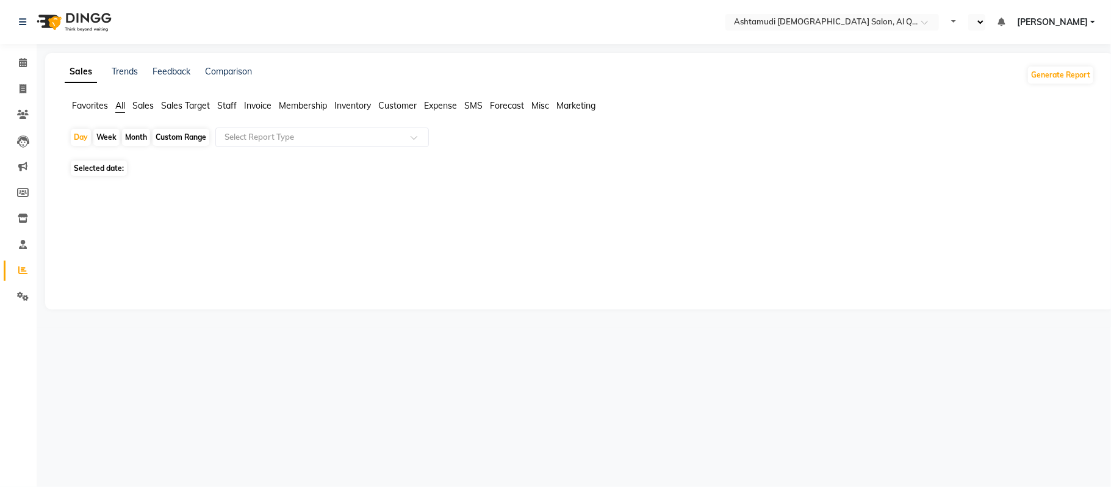
select select "en"
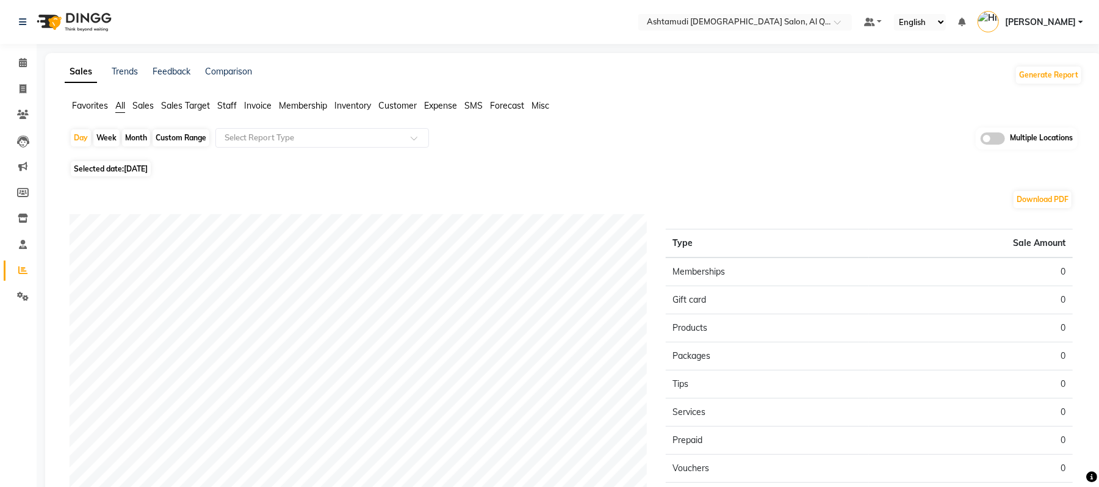
click at [169, 133] on div "Custom Range" at bounding box center [181, 137] width 57 height 17
select select "9"
select select "2025"
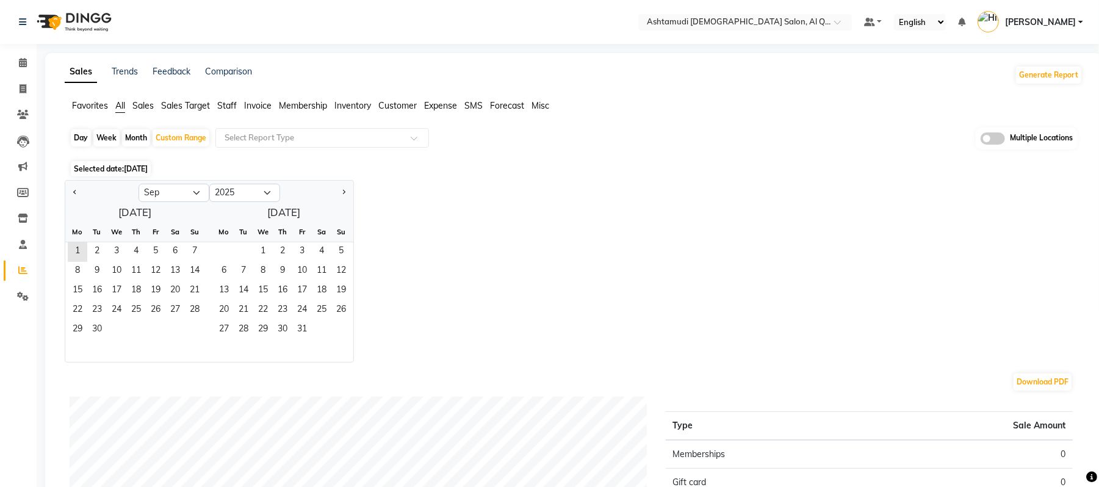
click at [137, 135] on div "Month" at bounding box center [136, 137] width 28 height 17
select select "9"
select select "2025"
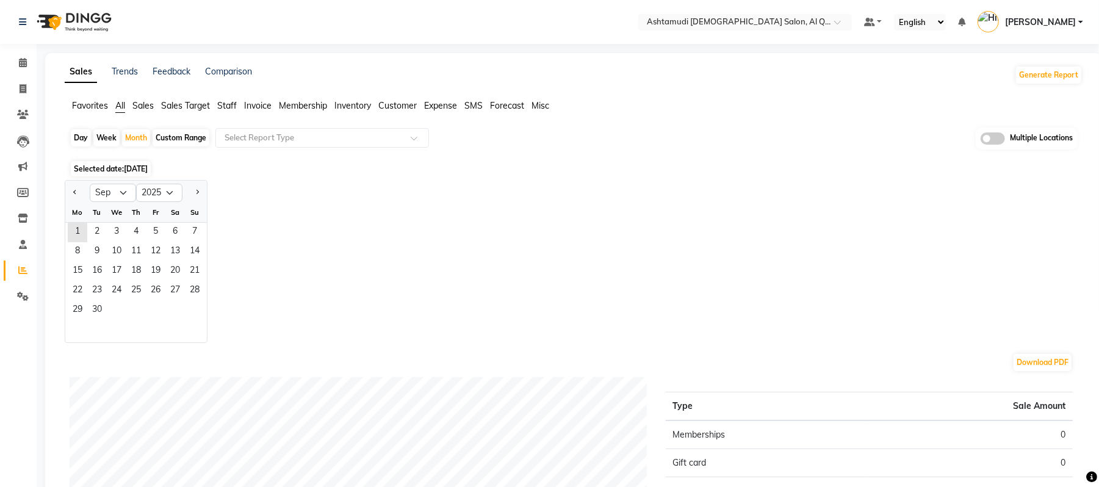
click at [68, 185] on div at bounding box center [77, 193] width 24 height 20
click at [72, 190] on button "Previous month" at bounding box center [75, 193] width 10 height 20
select select "8"
click at [149, 229] on span "1" at bounding box center [156, 233] width 20 height 20
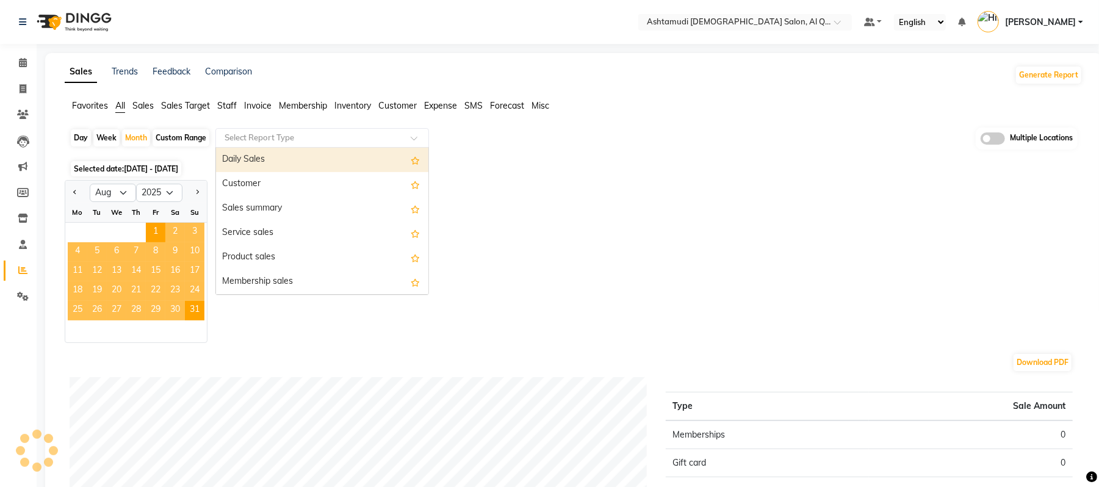
click at [337, 139] on input "text" at bounding box center [310, 138] width 176 height 12
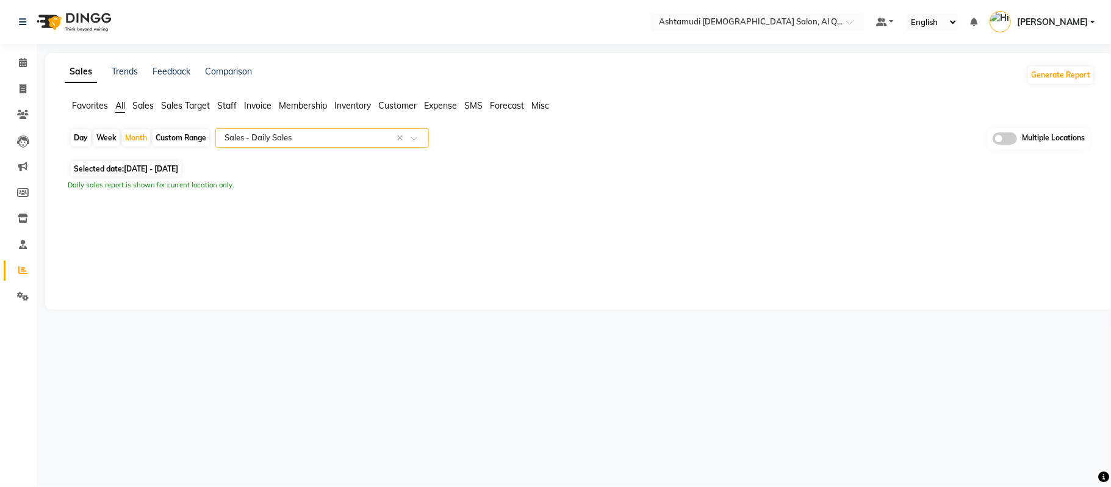
select select "full_report"
select select "csv"
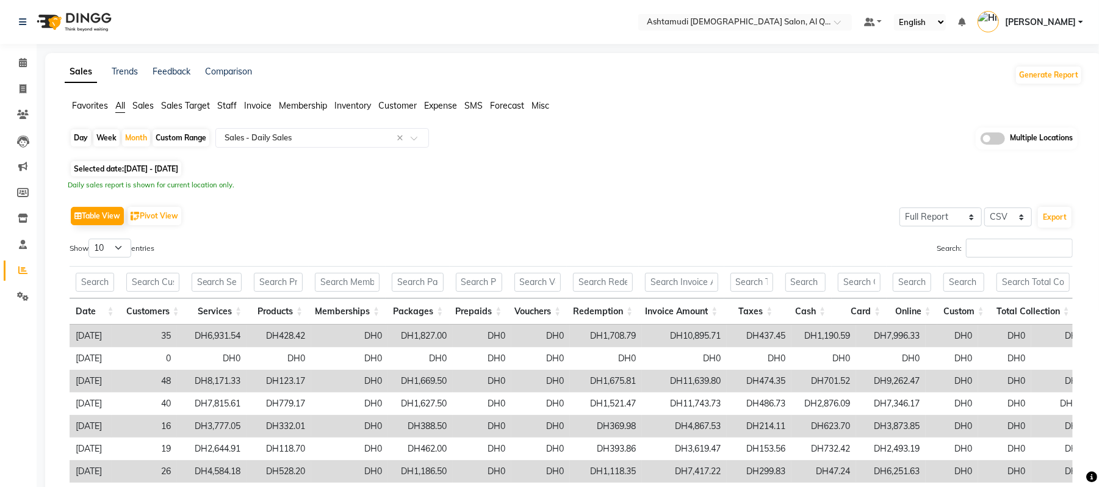
click at [823, 95] on div "Sales Trends Feedback Comparison Generate Report Favorites All Sales Sales Targ…" at bounding box center [573, 338] width 1057 height 571
